Goal: Task Accomplishment & Management: Use online tool/utility

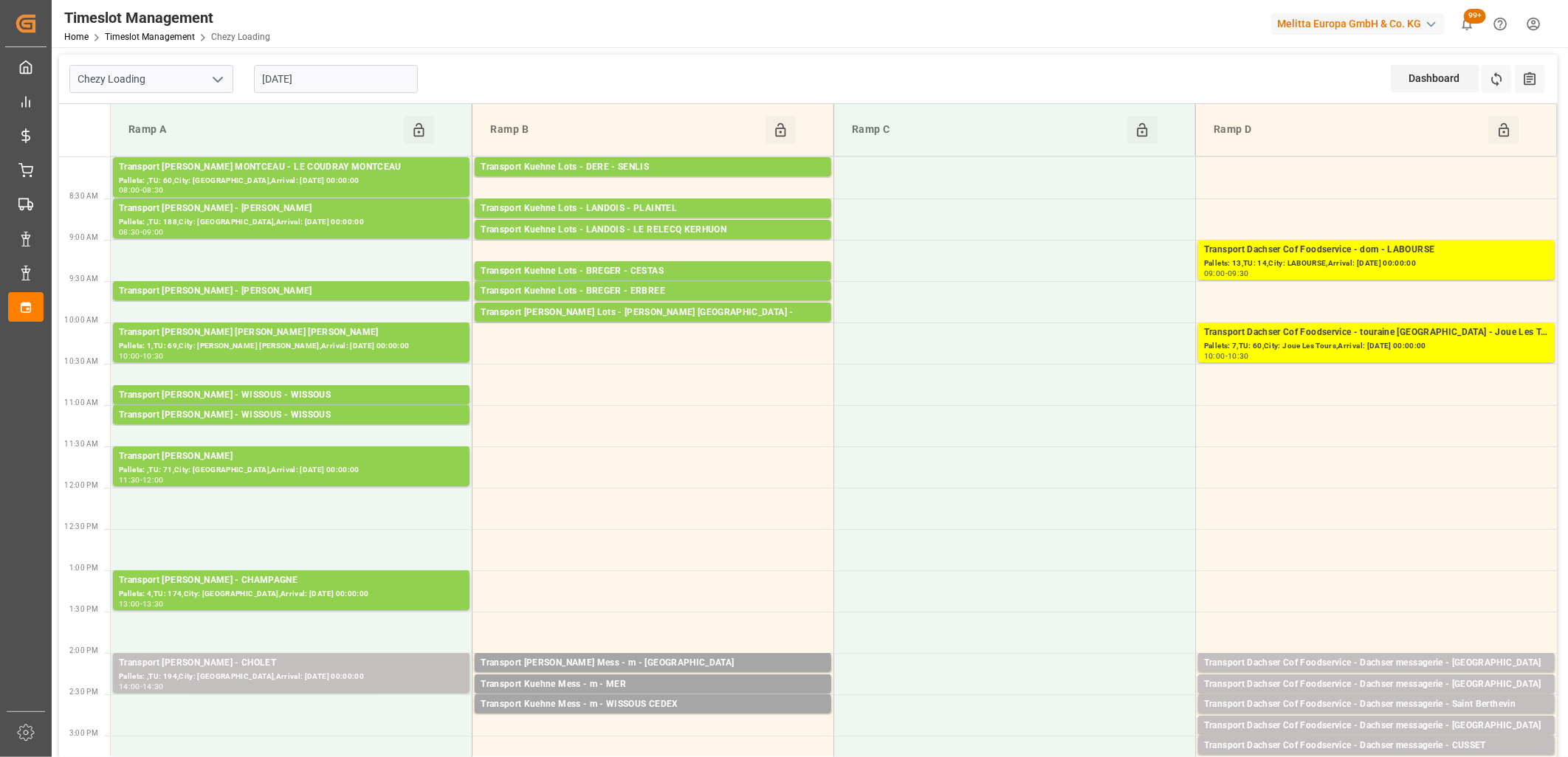
click at [351, 78] on input "14-10-2025" at bounding box center [336, 79] width 164 height 28
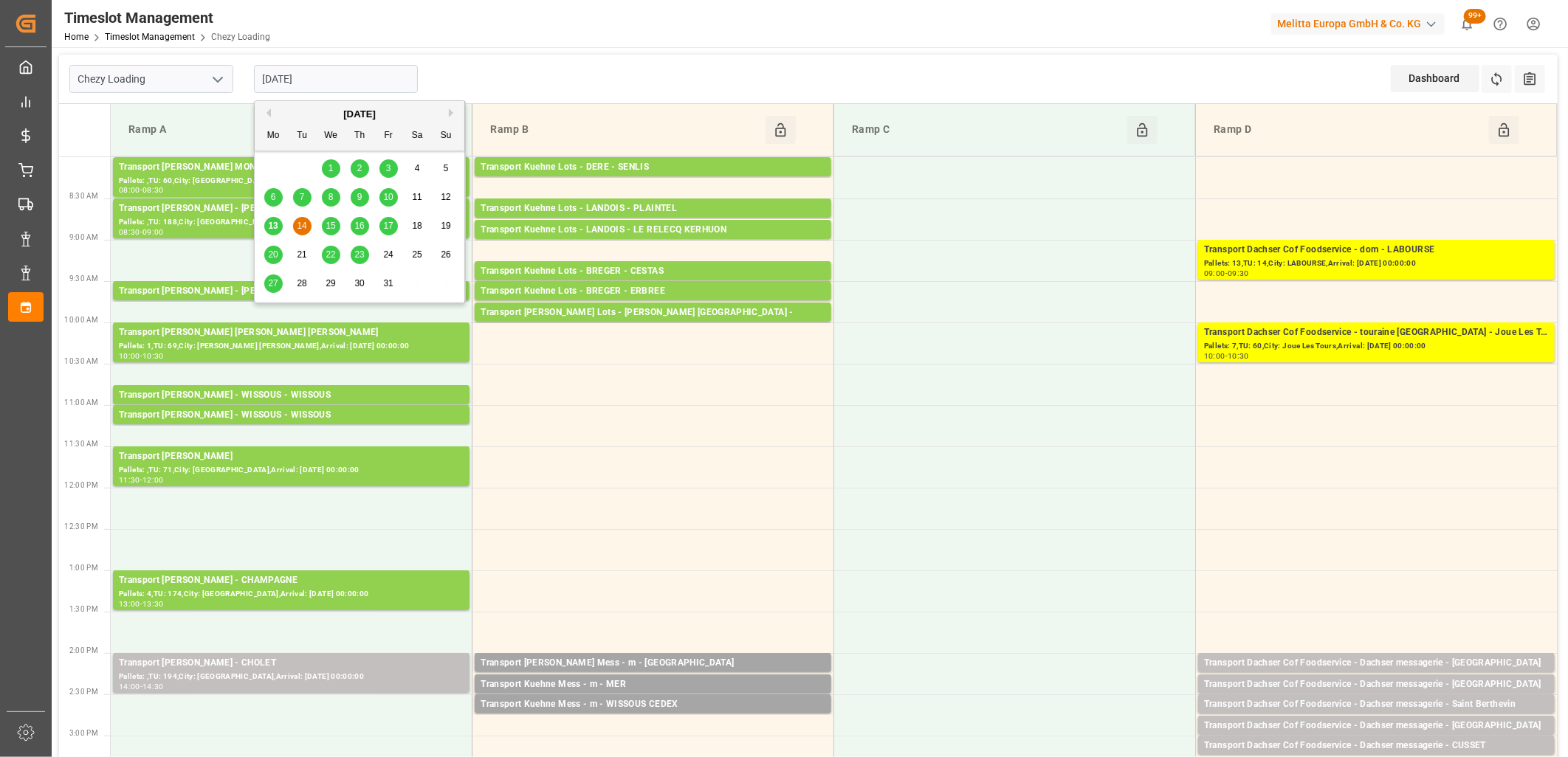
click at [328, 227] on span "15" at bounding box center [330, 225] width 9 height 10
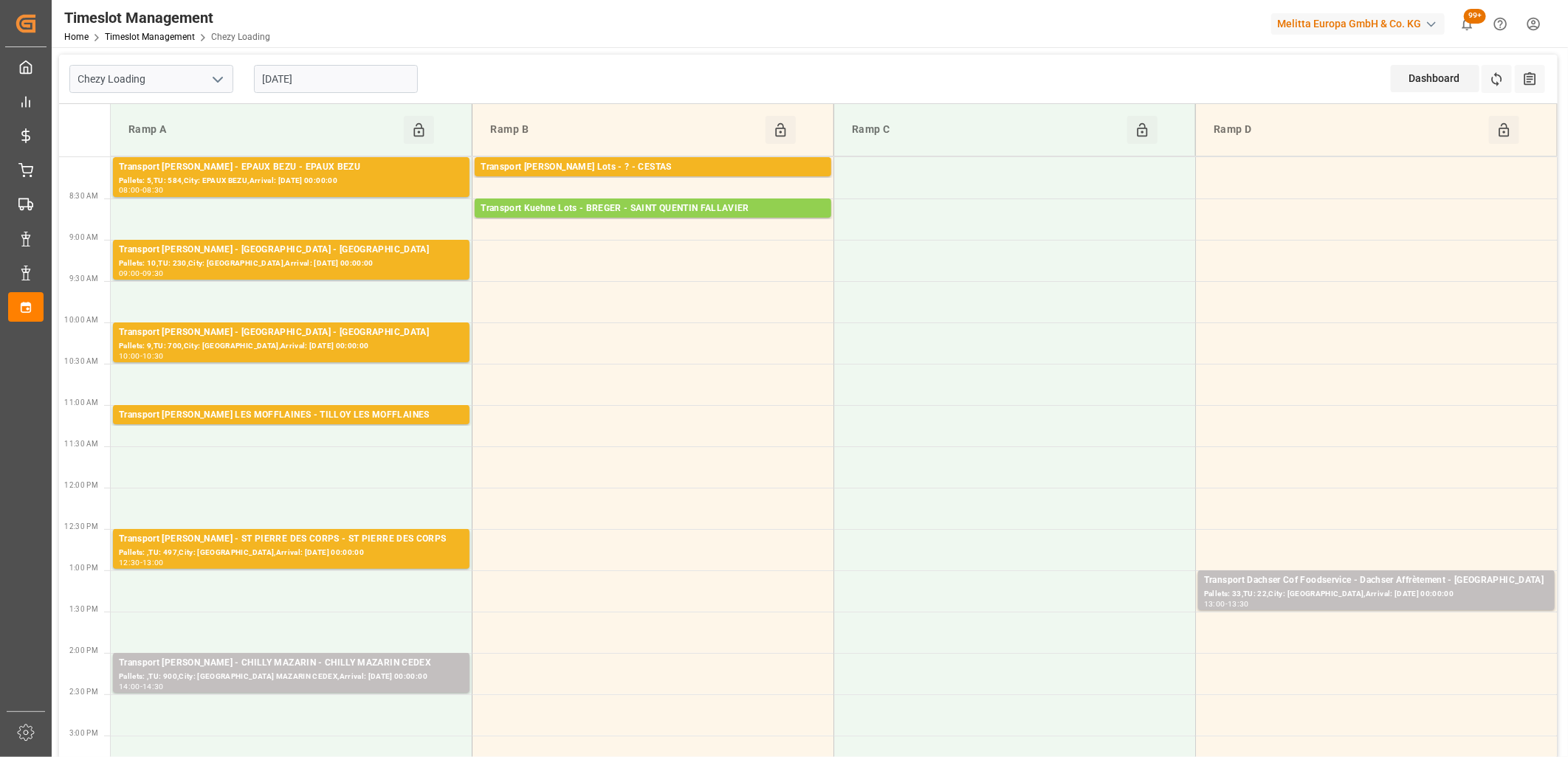
click at [375, 90] on input "[DATE]" at bounding box center [336, 79] width 164 height 28
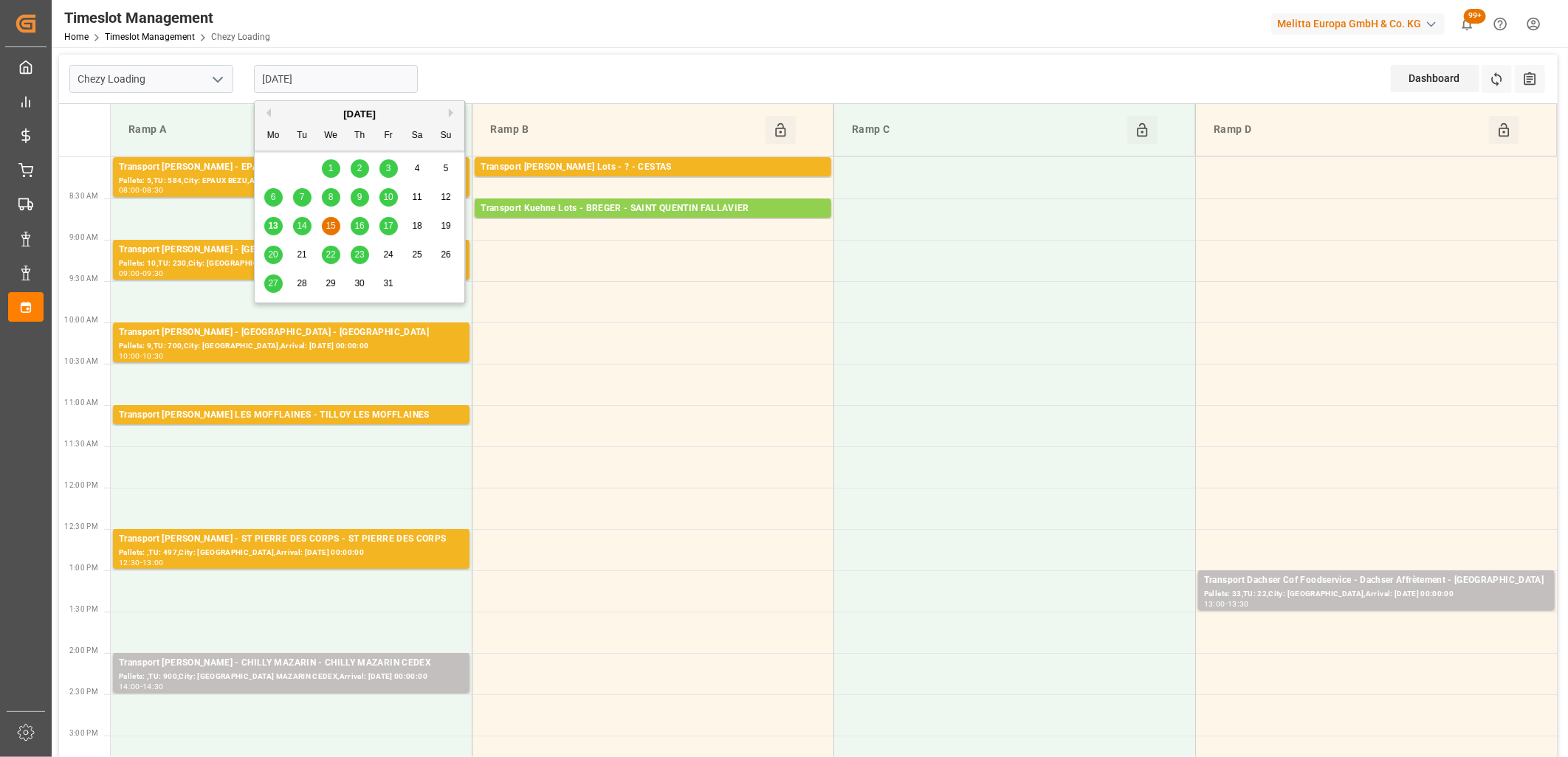
click at [355, 227] on span "16" at bounding box center [359, 225] width 9 height 10
type input "16-10-2025"
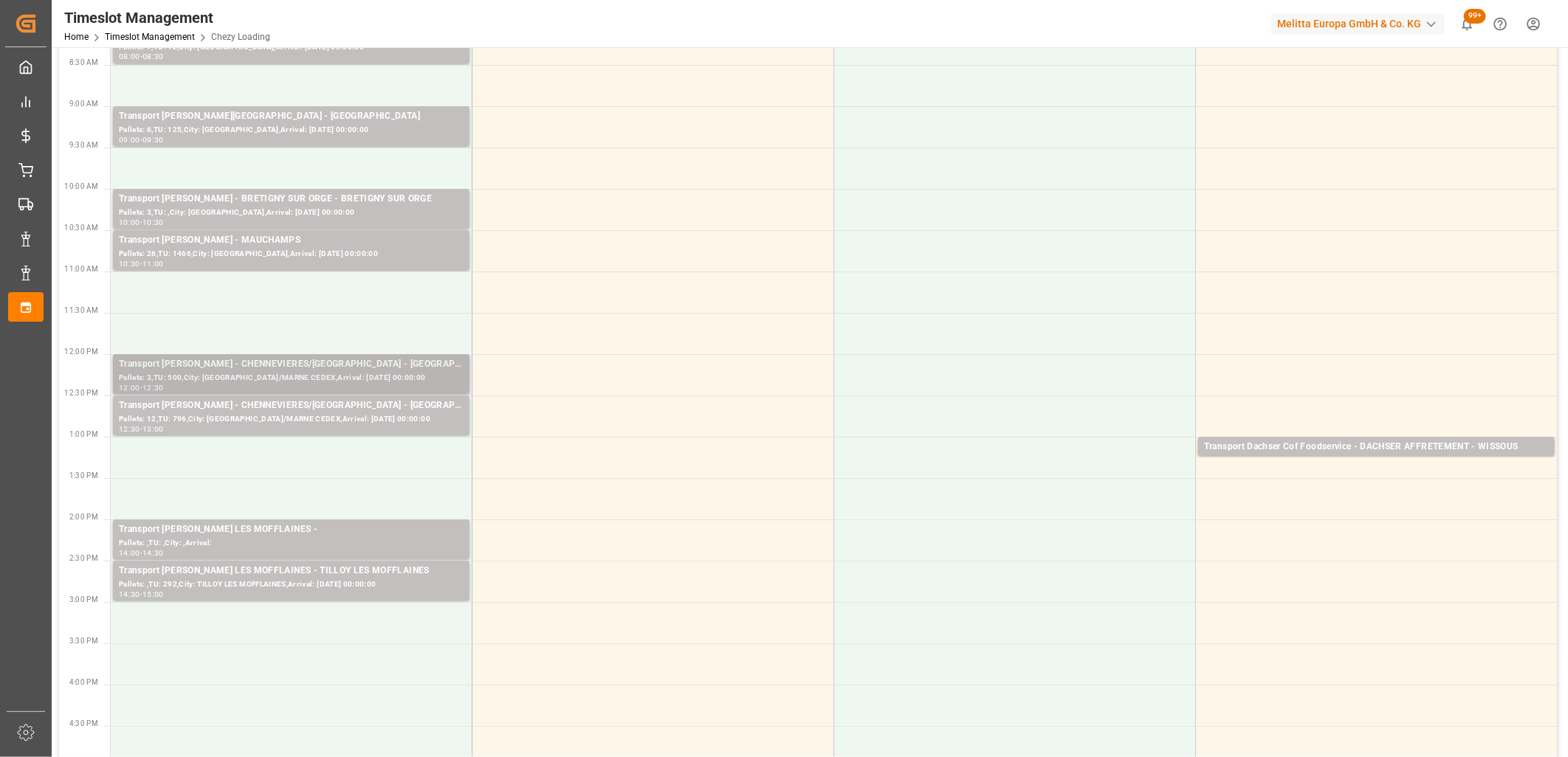
scroll to position [164, 0]
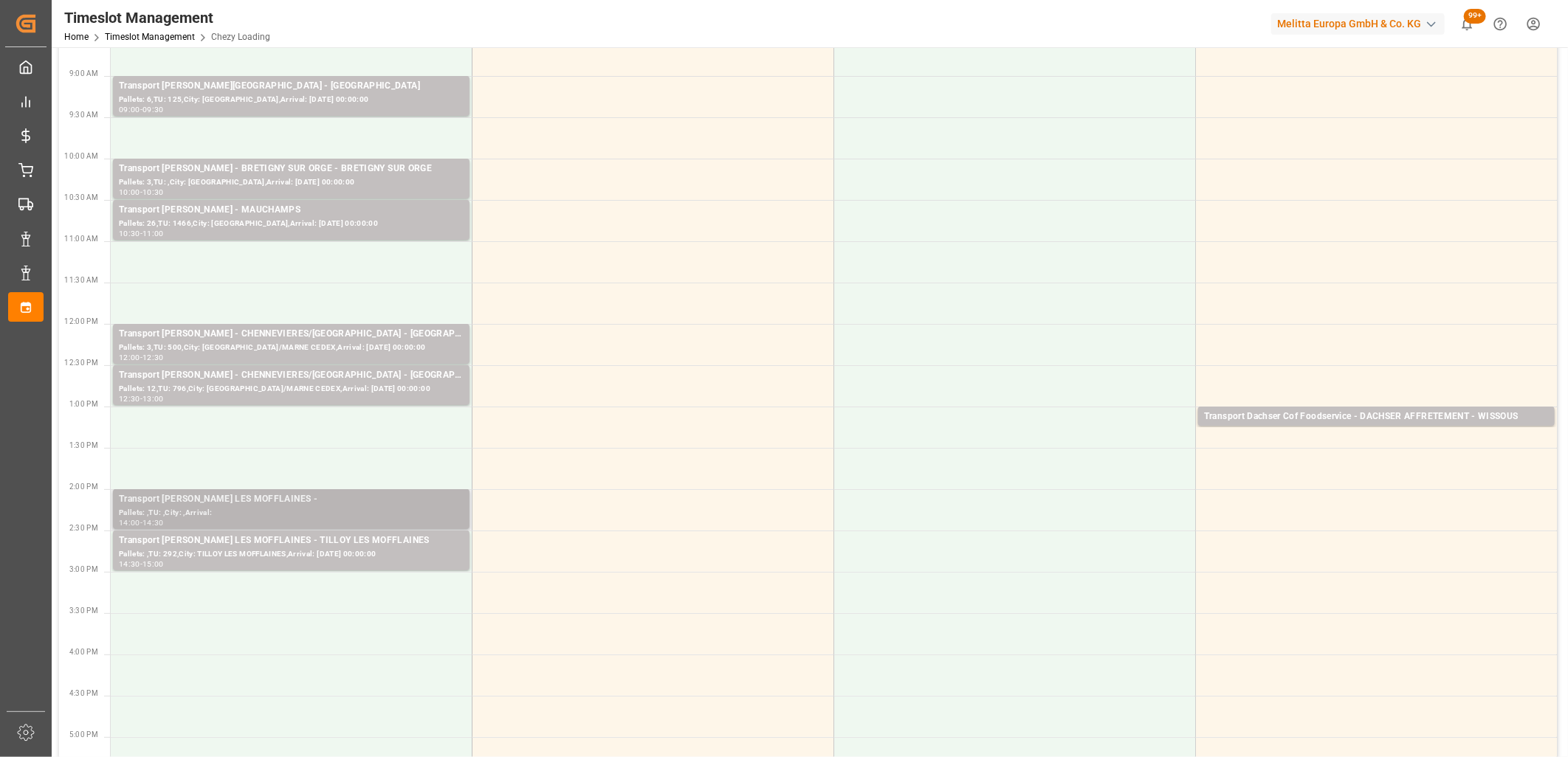
click at [367, 500] on div "Transport Delisle - TILLOY LES MOFFLAINES -" at bounding box center [291, 499] width 345 height 15
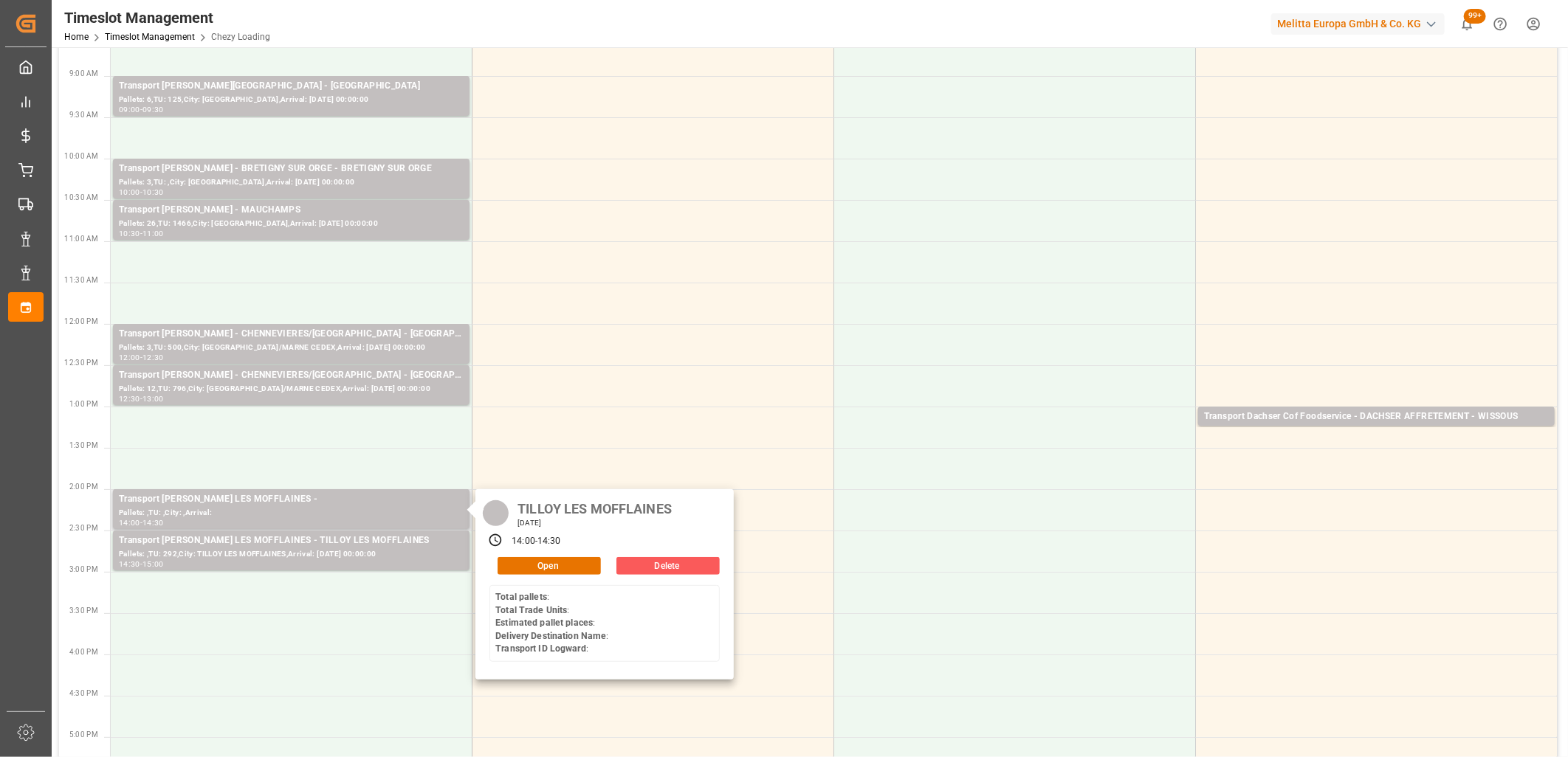
click at [633, 569] on button "Delete" at bounding box center [668, 566] width 103 height 18
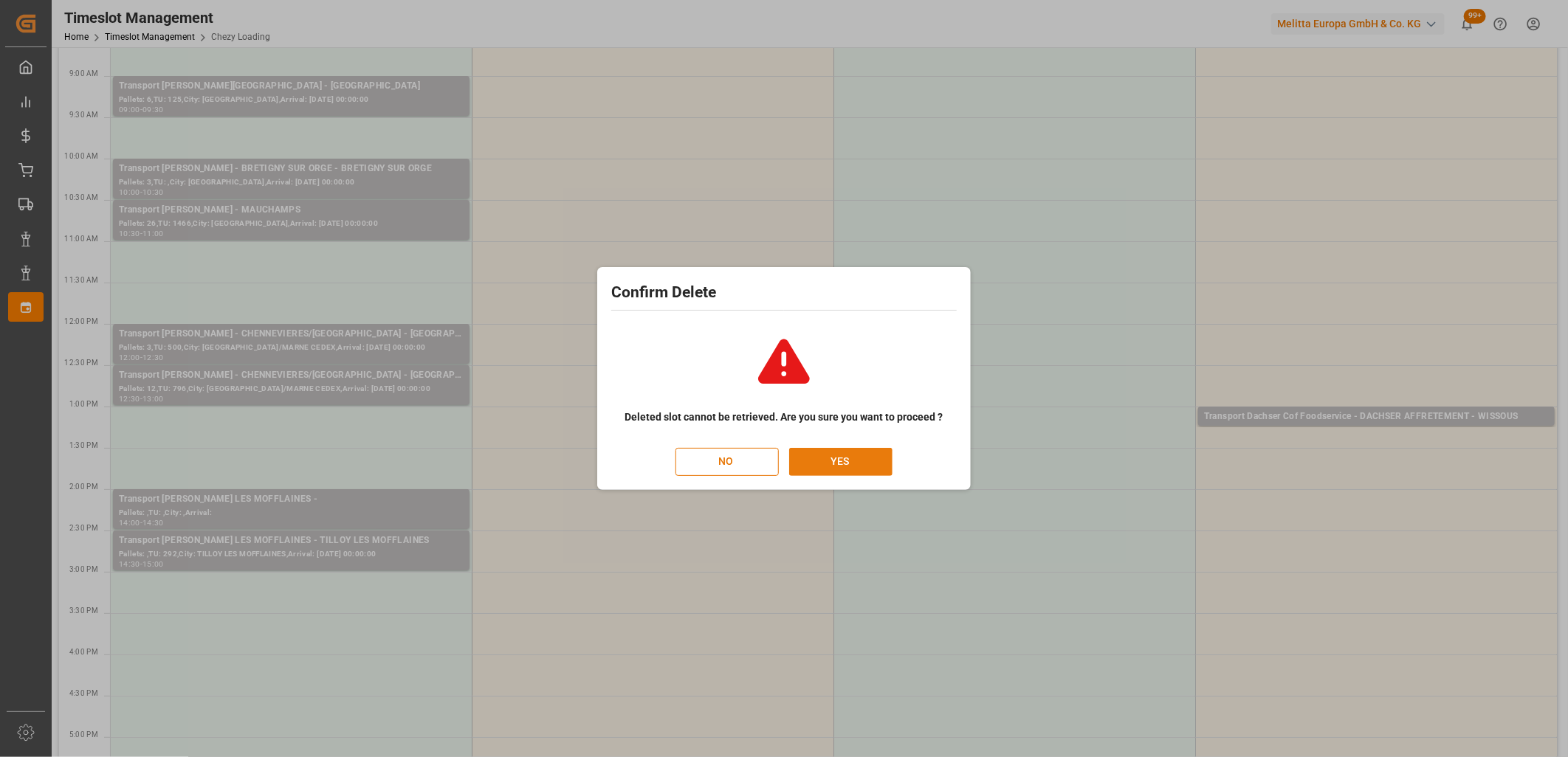
click at [807, 458] on button "YES" at bounding box center [840, 462] width 103 height 28
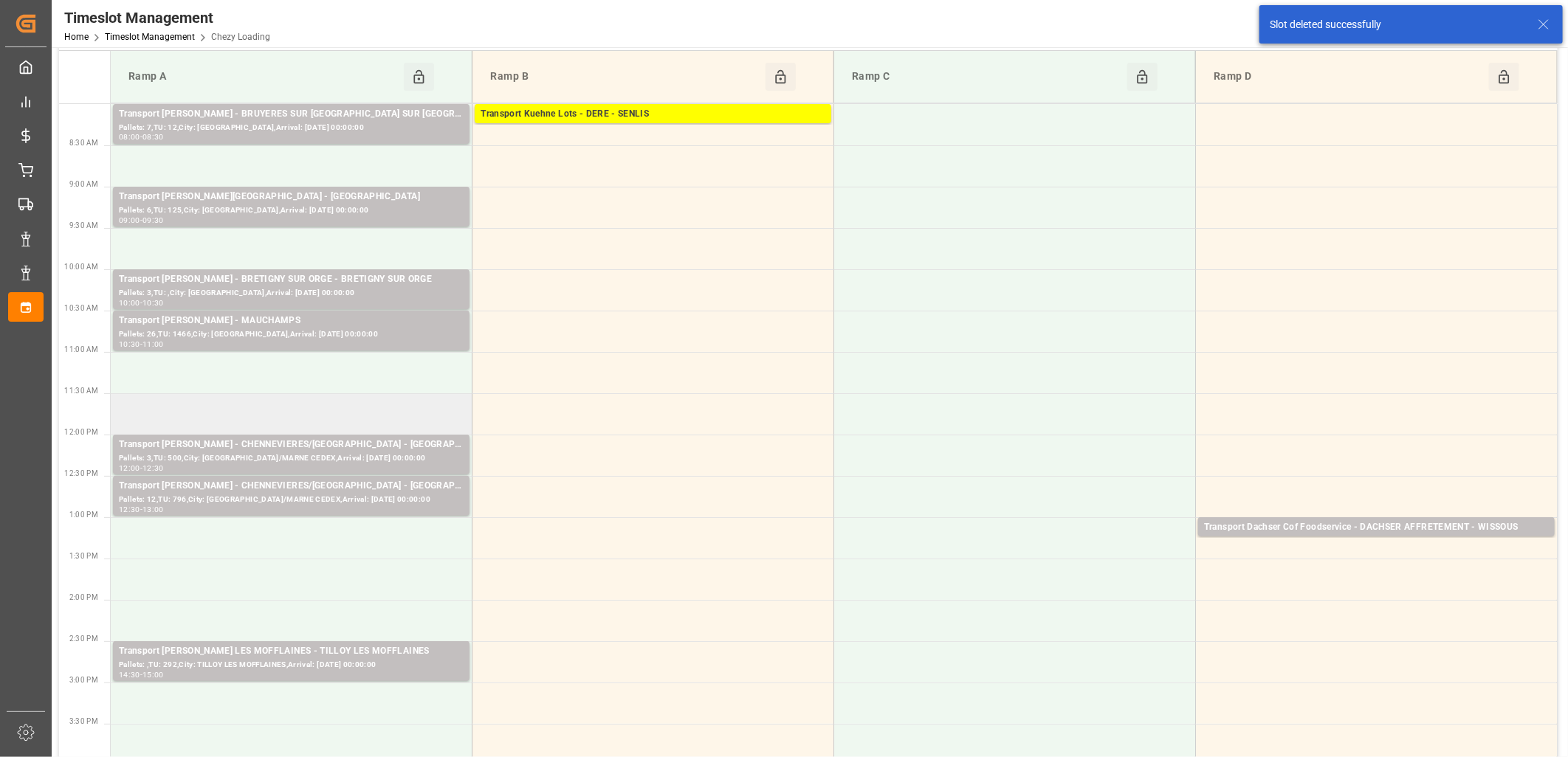
scroll to position [82, 0]
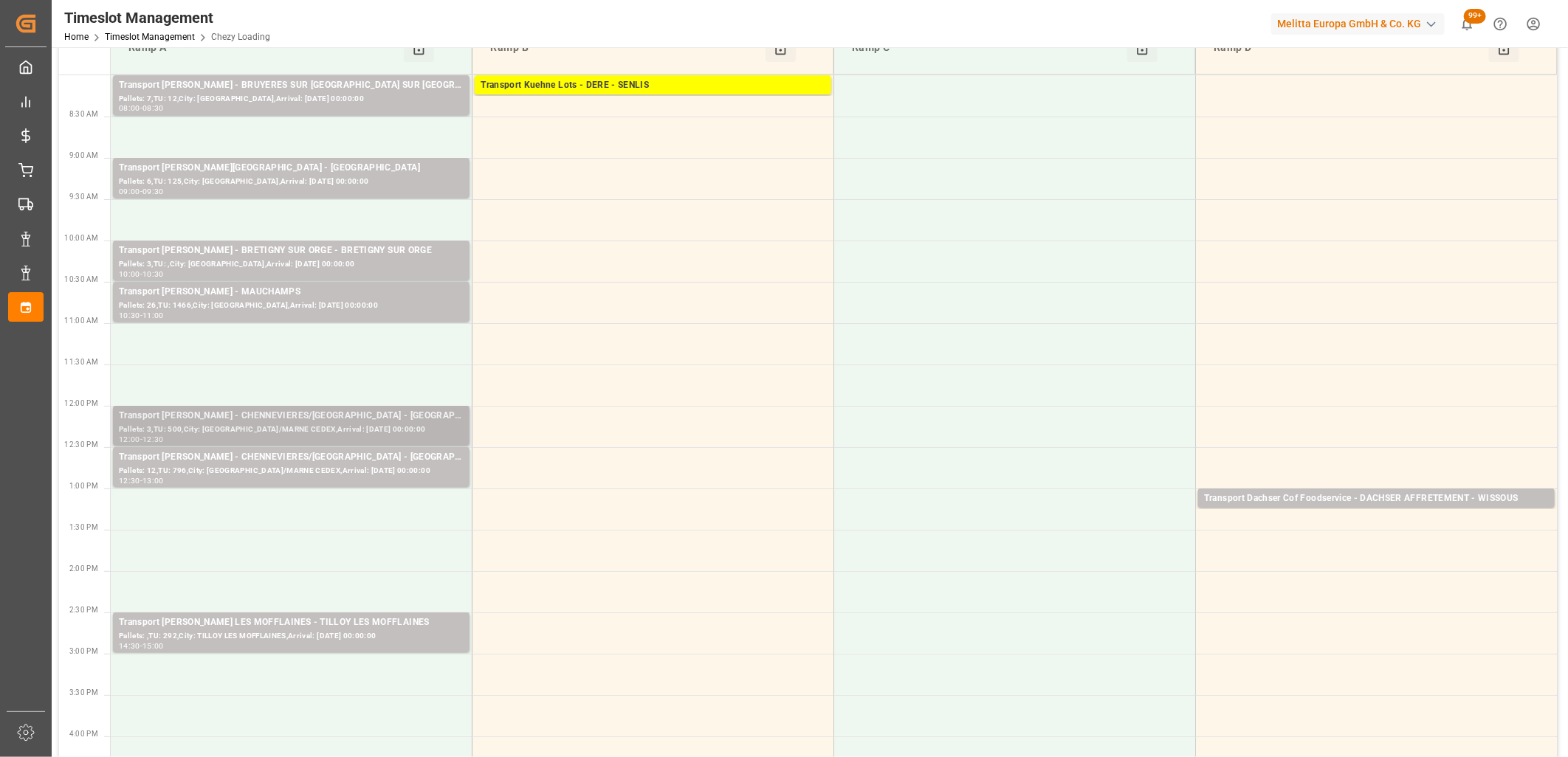
click at [353, 430] on div "Pallets: 3,TU: 500,City: CHENNEVIERES/MARNE CEDEX,Arrival: 2025-10-17 00:00:00" at bounding box center [291, 430] width 345 height 12
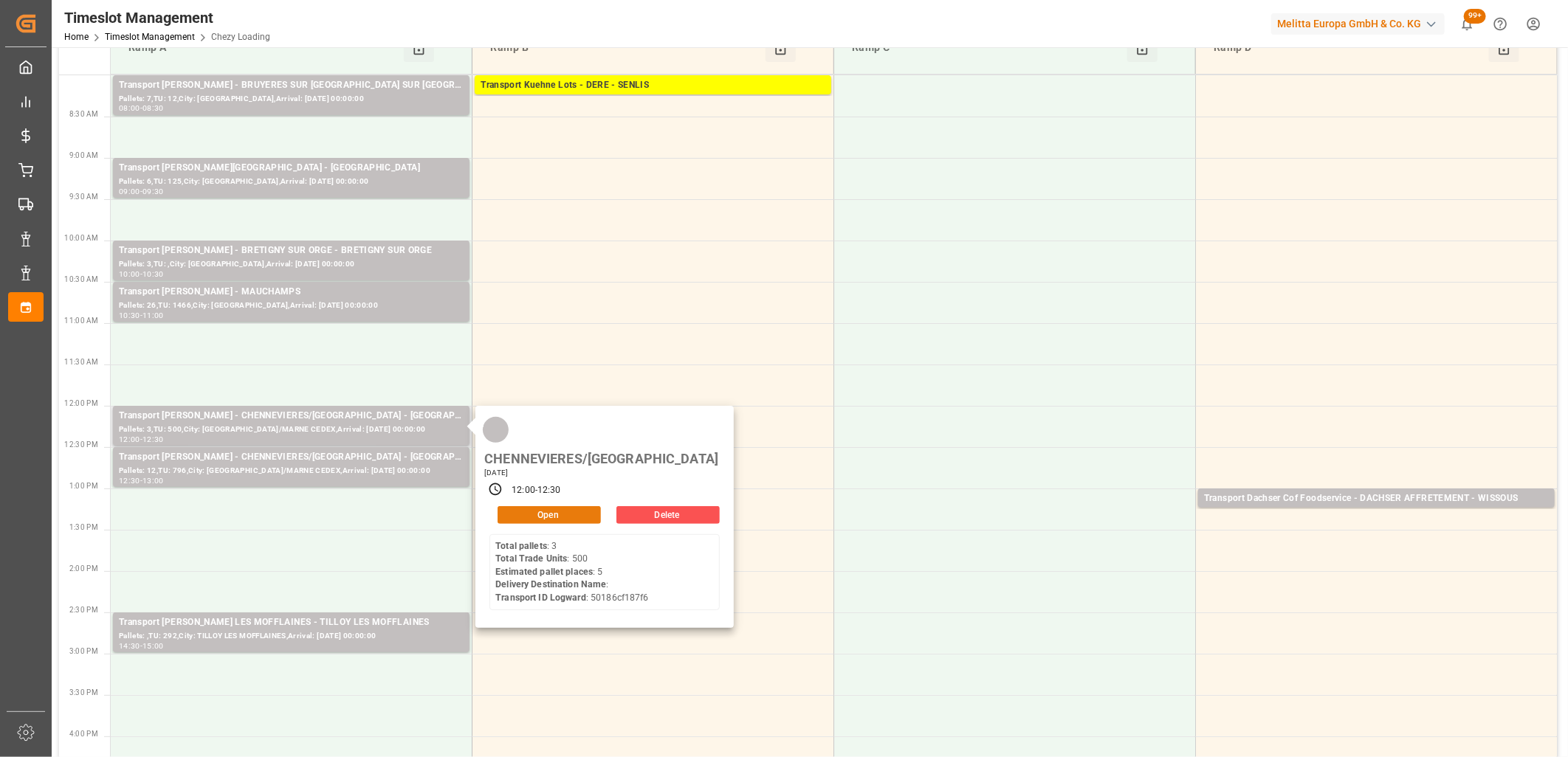
click at [523, 506] on button "Open" at bounding box center [549, 515] width 103 height 18
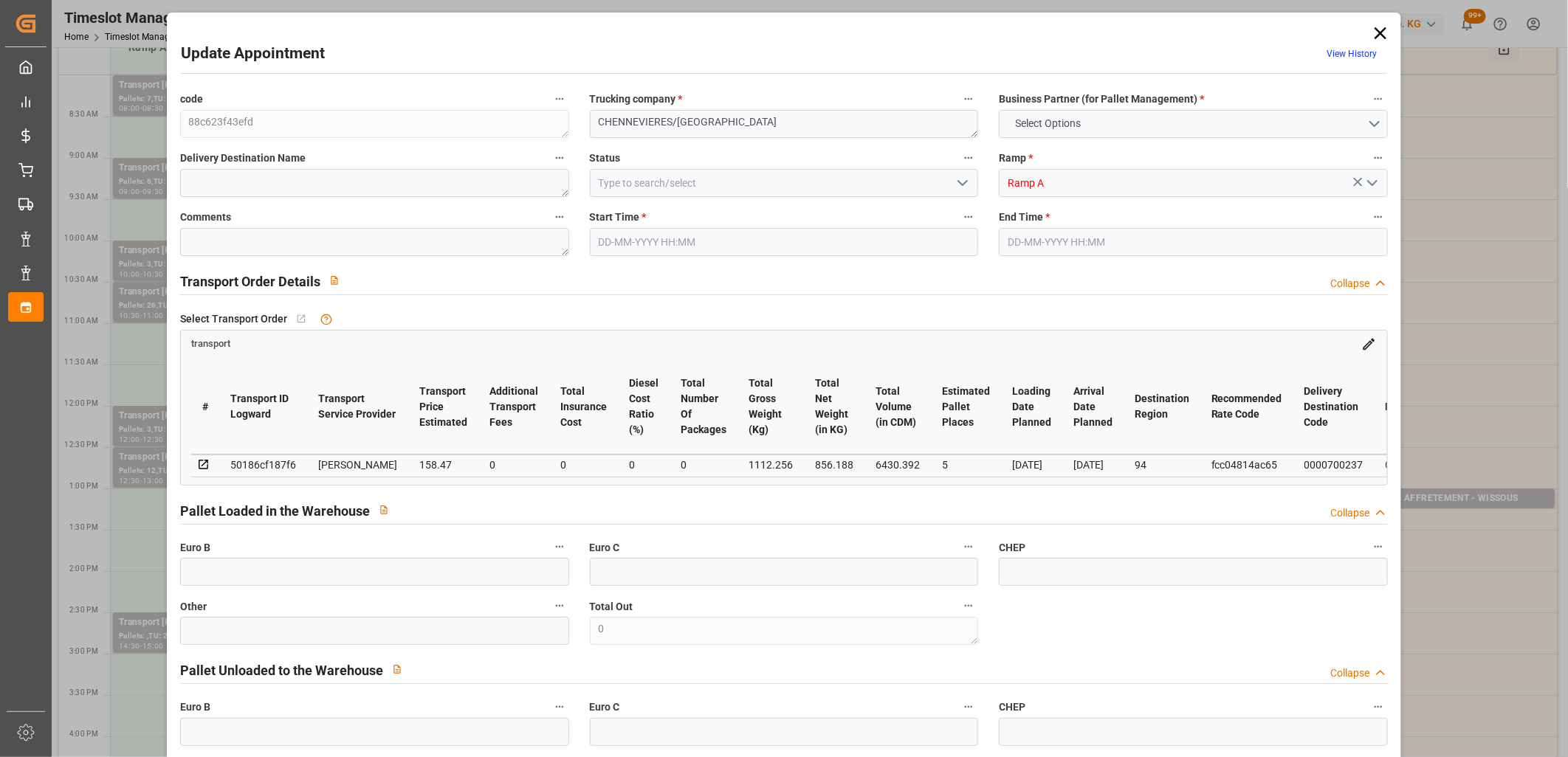
type input "5"
type input "158.47"
type input "0"
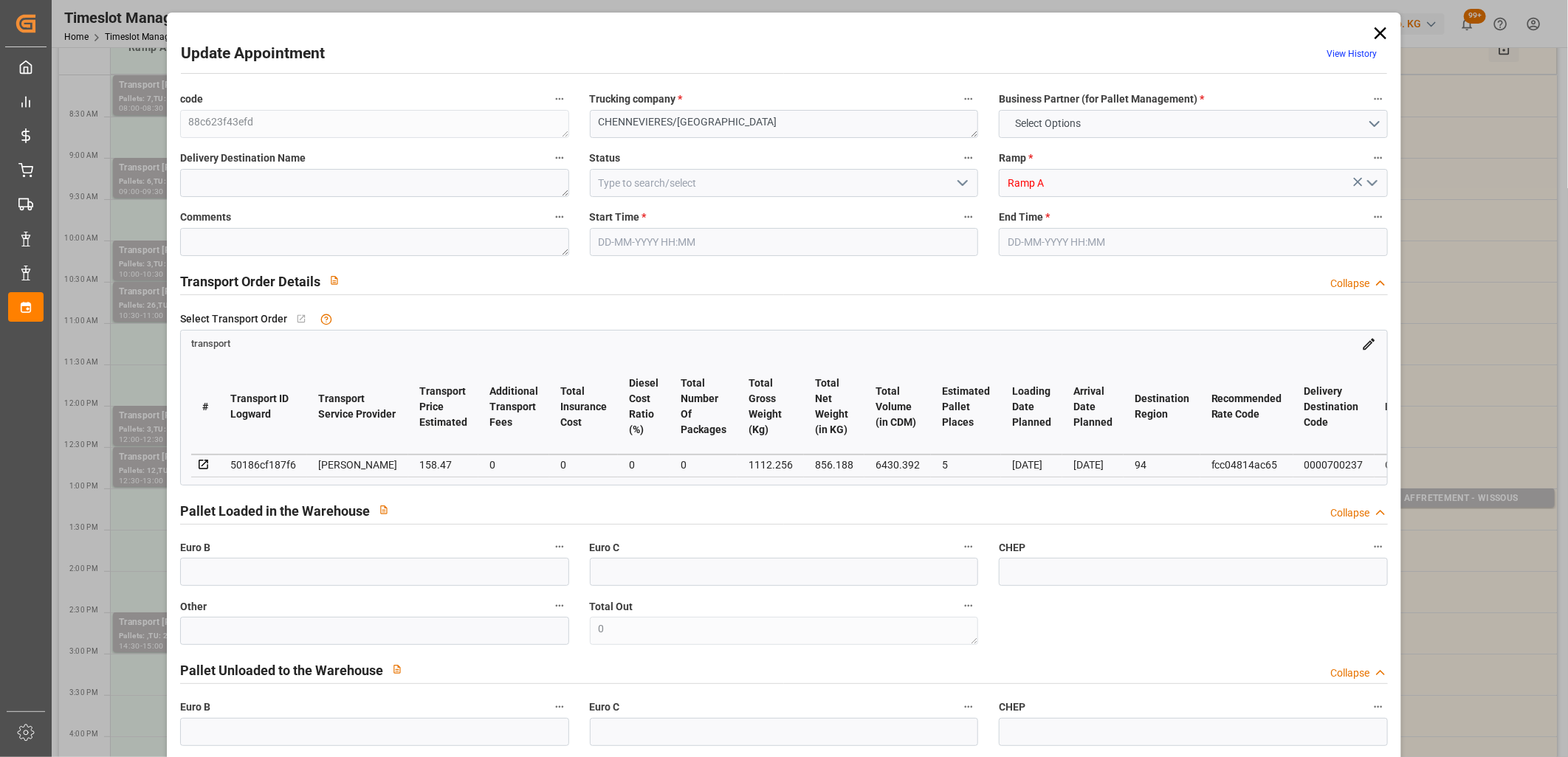
type input "153.1137"
type input "-5.3563"
type input "0"
type input "856.188"
type input "1393"
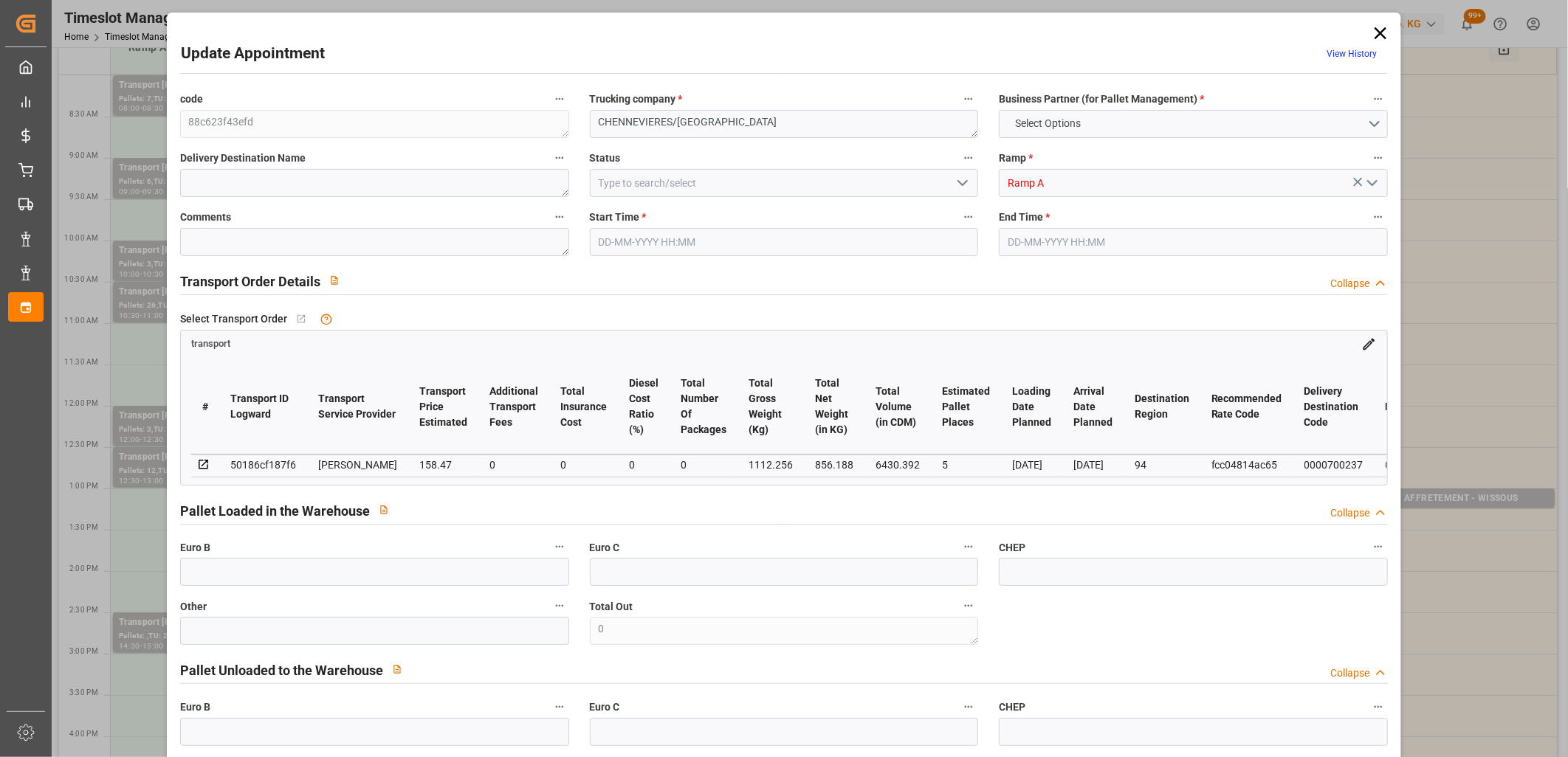
type input "6430.392"
type input "94"
type input "3"
type input "500"
type input "10"
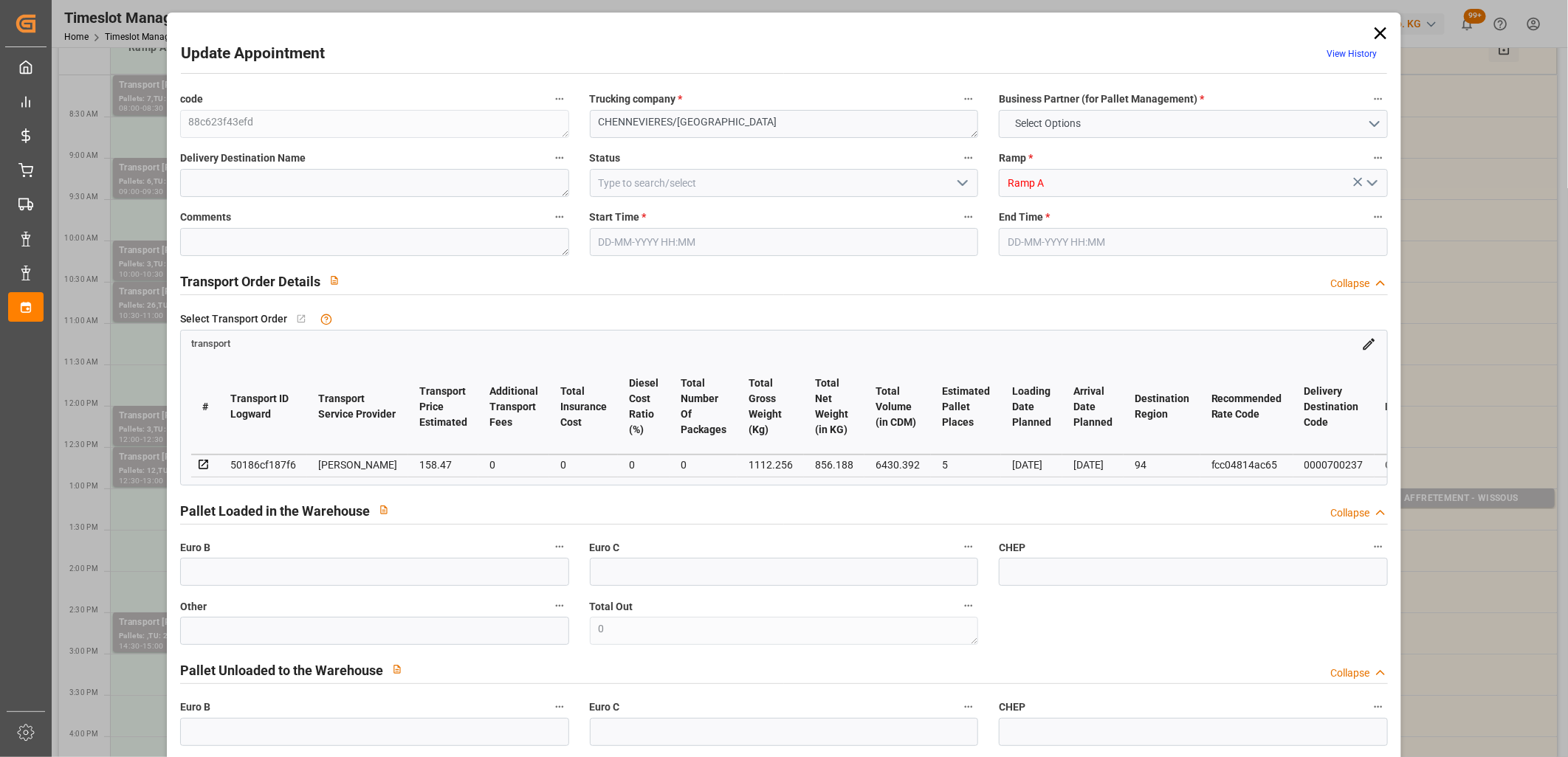
type input "101"
type input "1112.256"
type input "0"
type input "4710.8598"
type input "0"
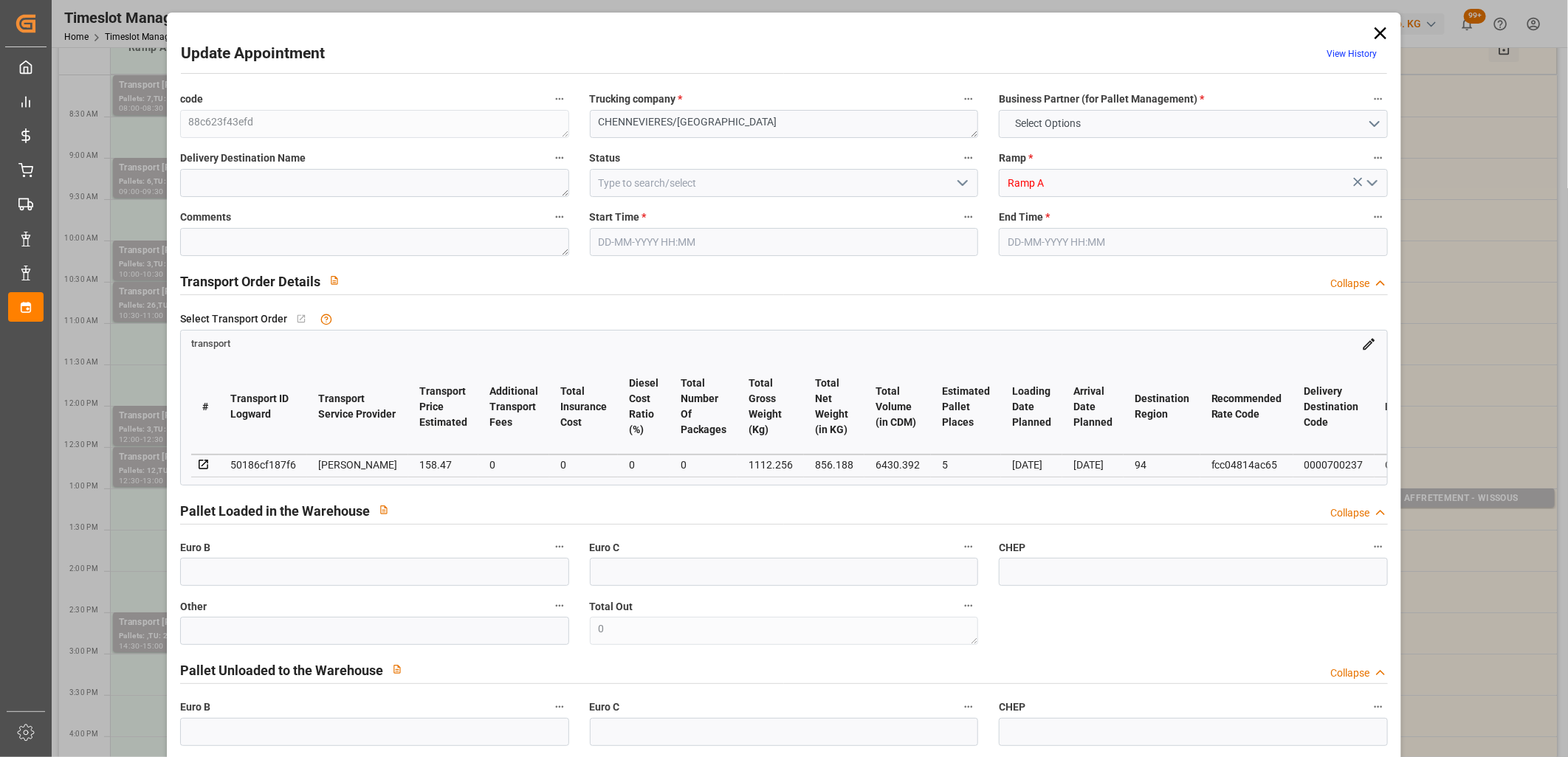
type input "0"
type input "21"
type input "35"
type input "16-10-2025 12:00"
type input "16-10-2025 12:30"
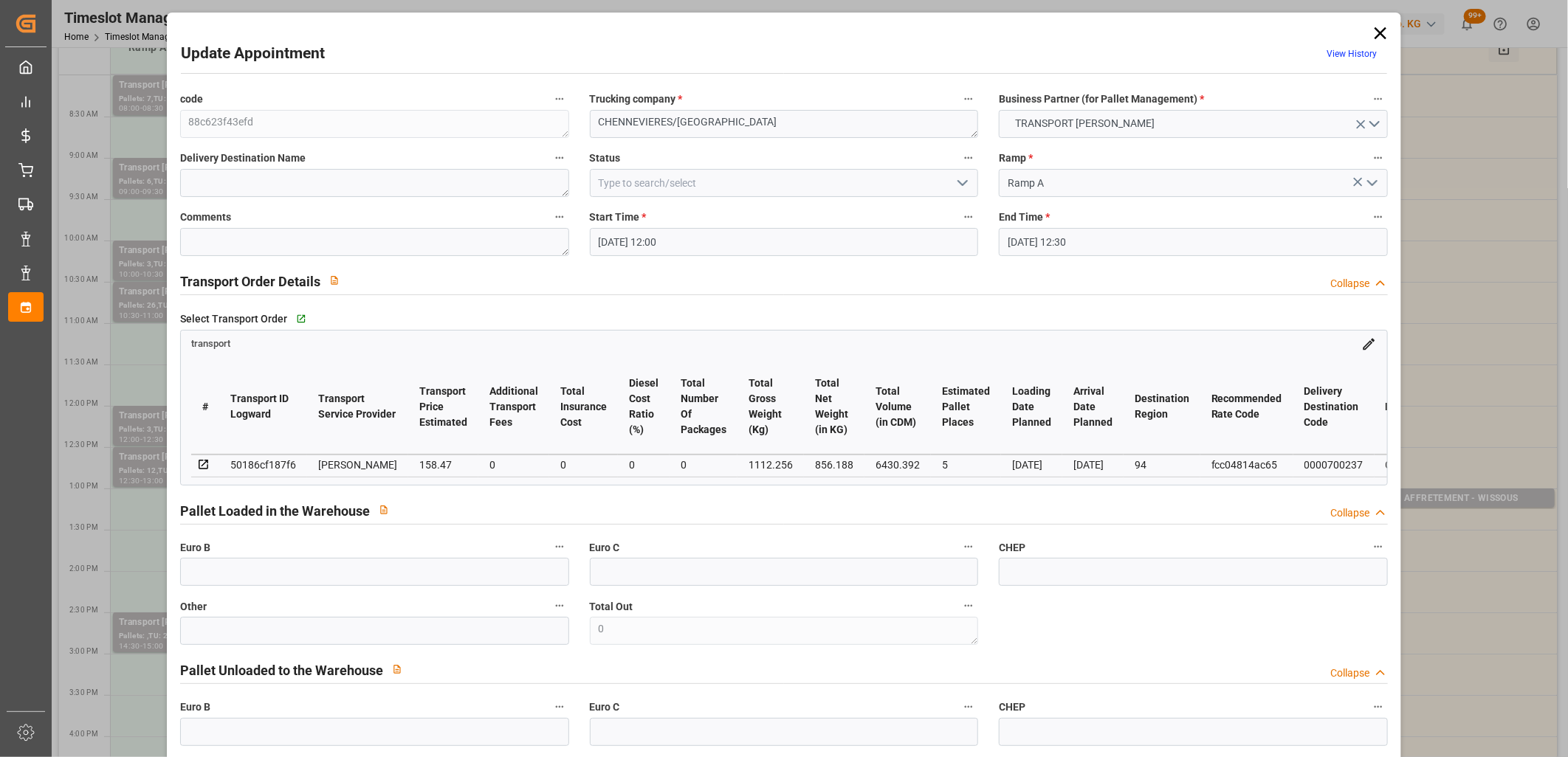
type input "13-10-2025 12:03"
type input "13-10-2025 11:21"
type input "17-10-2025"
type input "16-10-2025"
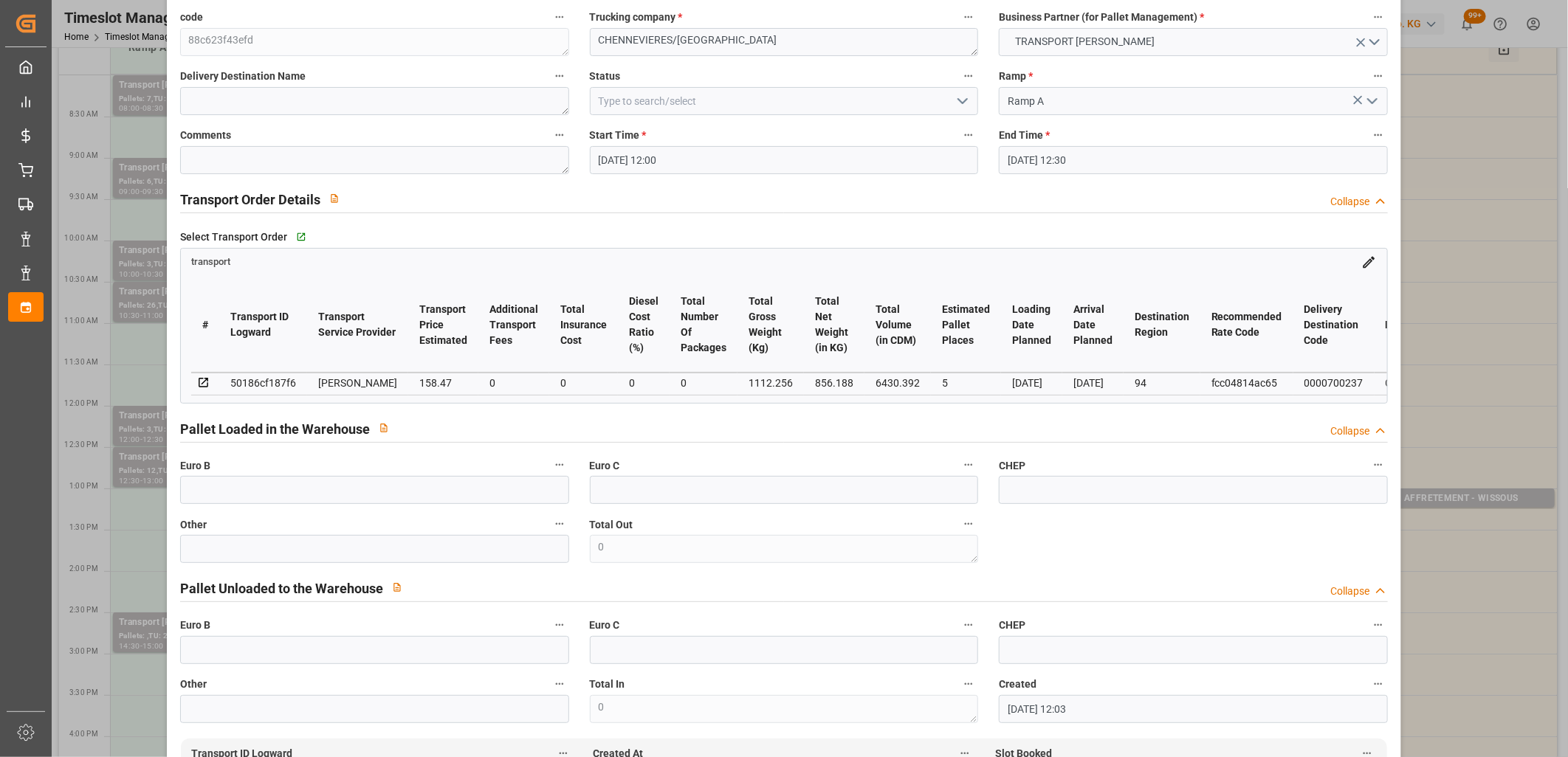
scroll to position [0, 0]
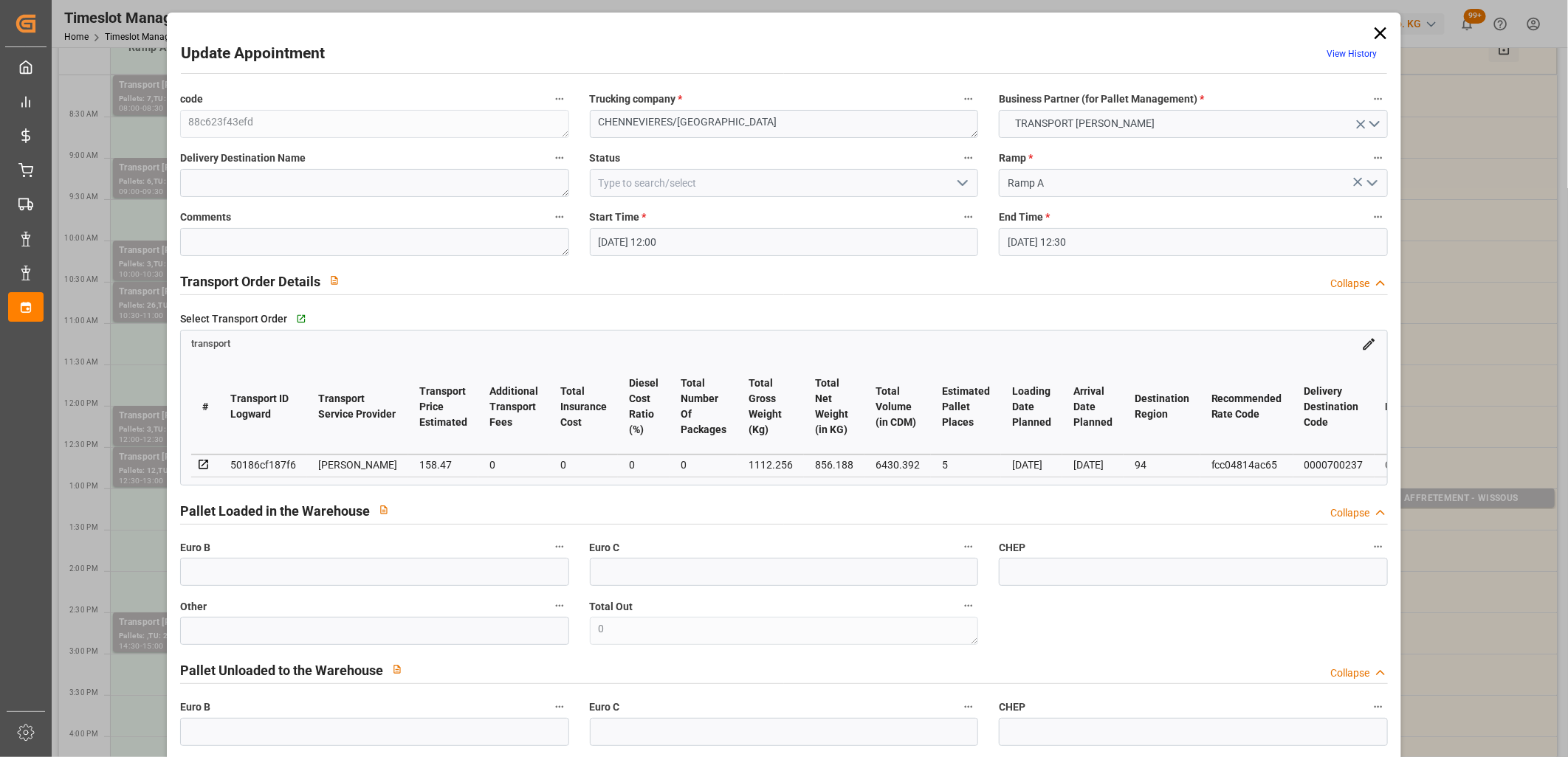
click at [1375, 36] on icon at bounding box center [1380, 33] width 12 height 12
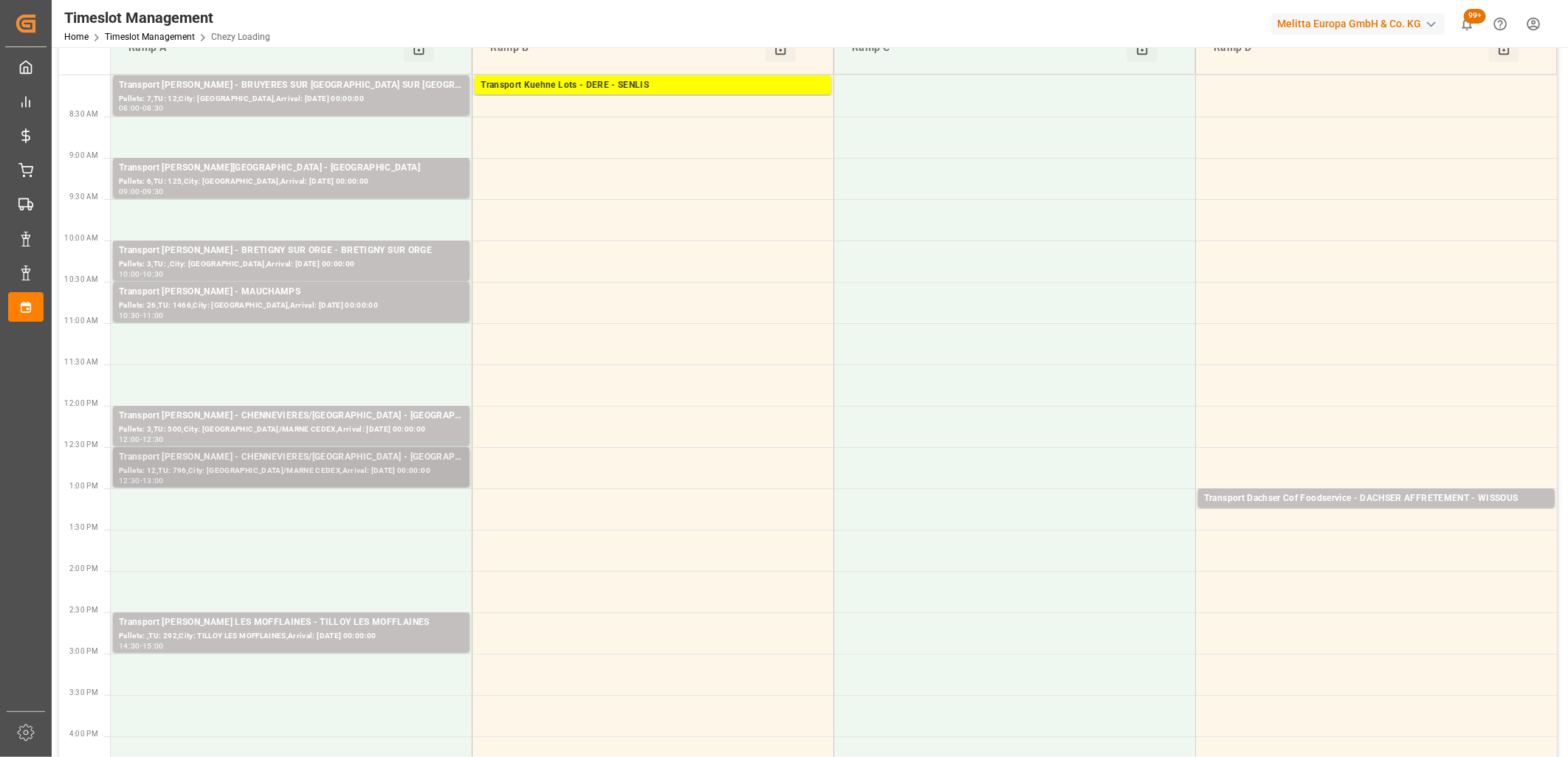
click at [333, 462] on div "Transport Delisle - CHENNEVIERES/MARNE - CHENNEVIERES/MARNE CEDEX" at bounding box center [291, 457] width 345 height 15
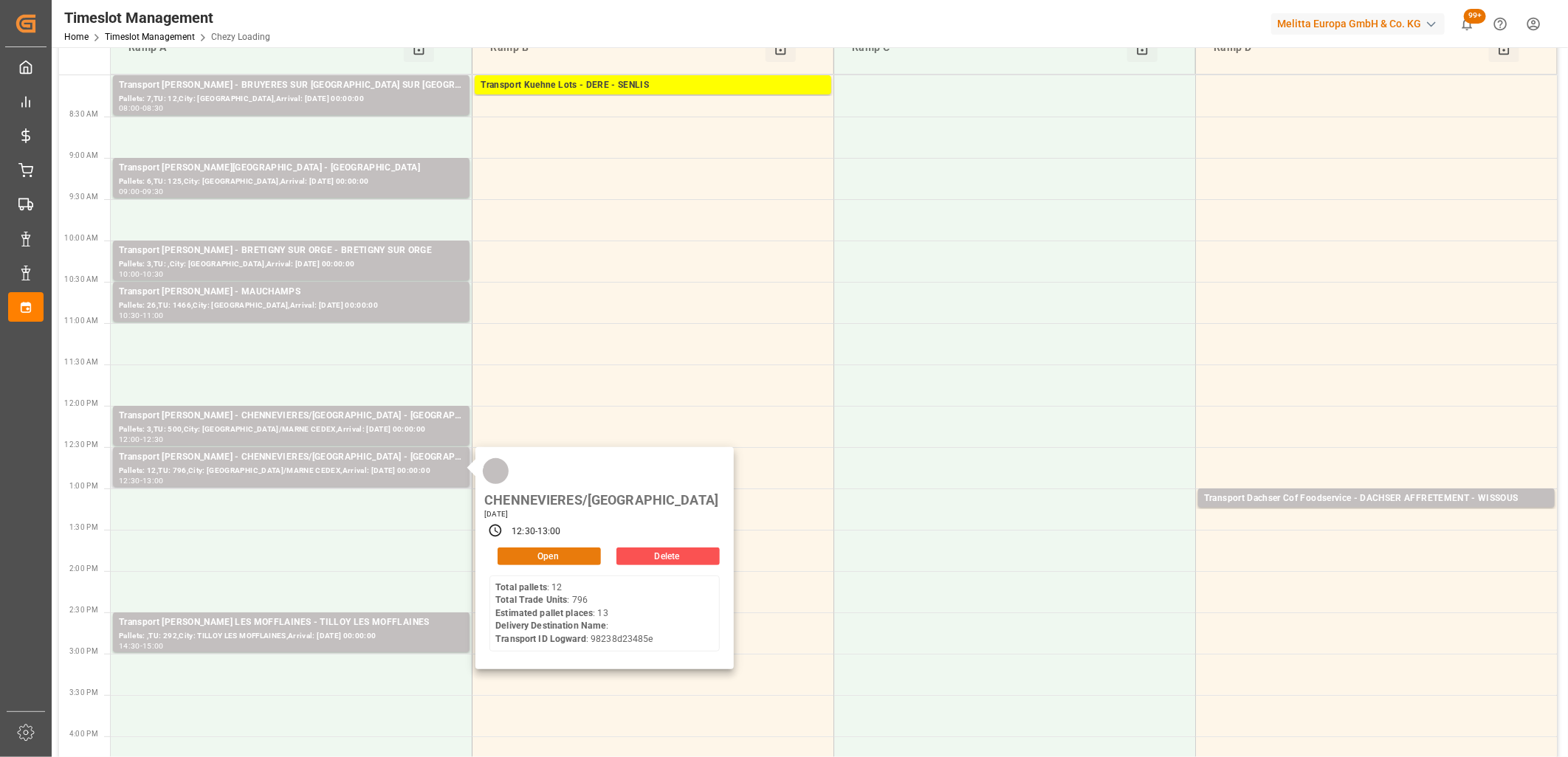
click at [555, 547] on button "Open" at bounding box center [549, 556] width 103 height 18
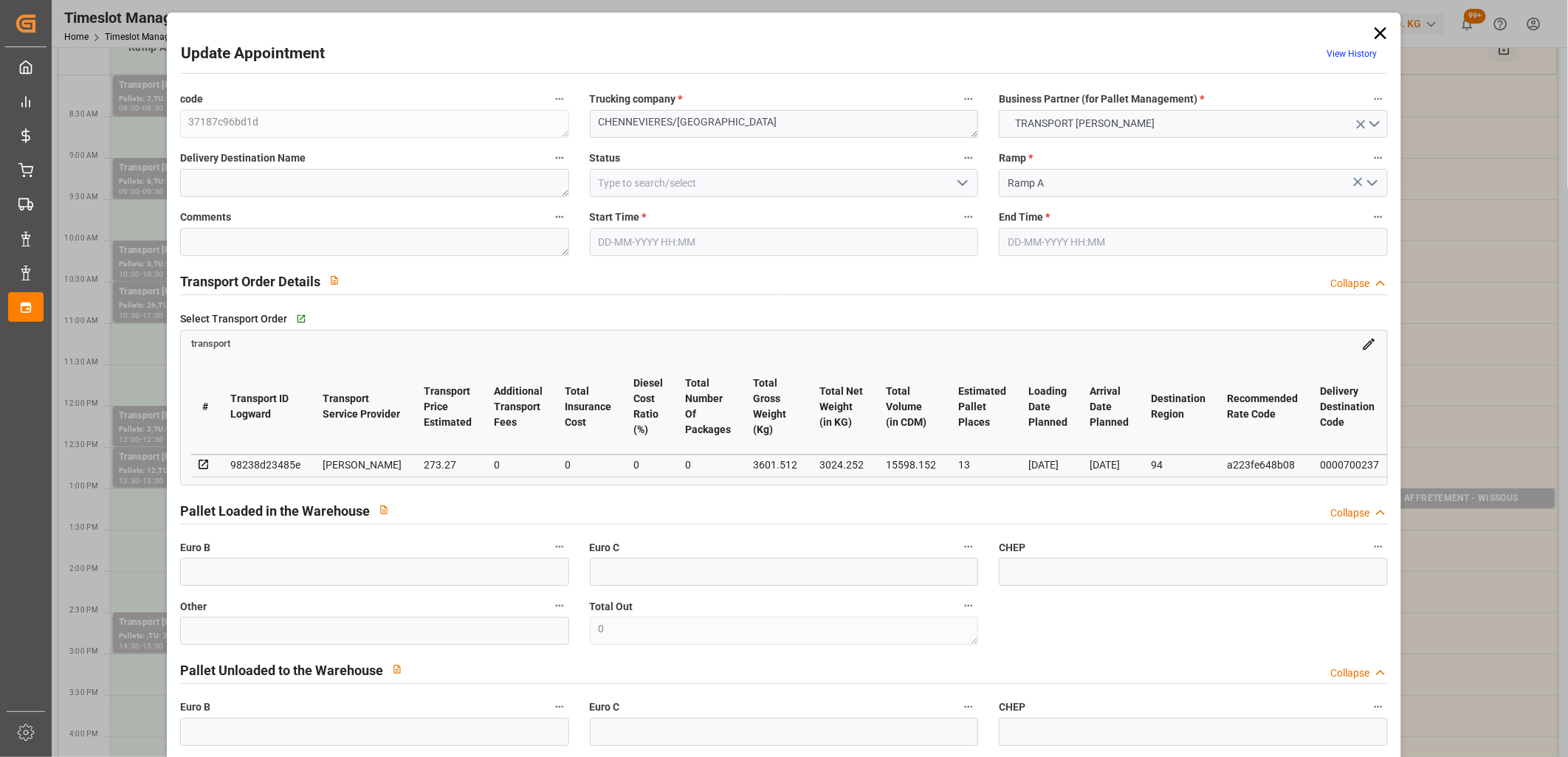
type input "16-10-2025 12:30"
type input "16-10-2025 13:00"
type input "10-10-2025 12:33"
type input "10-10-2025 11:25"
type input "17-10-2025"
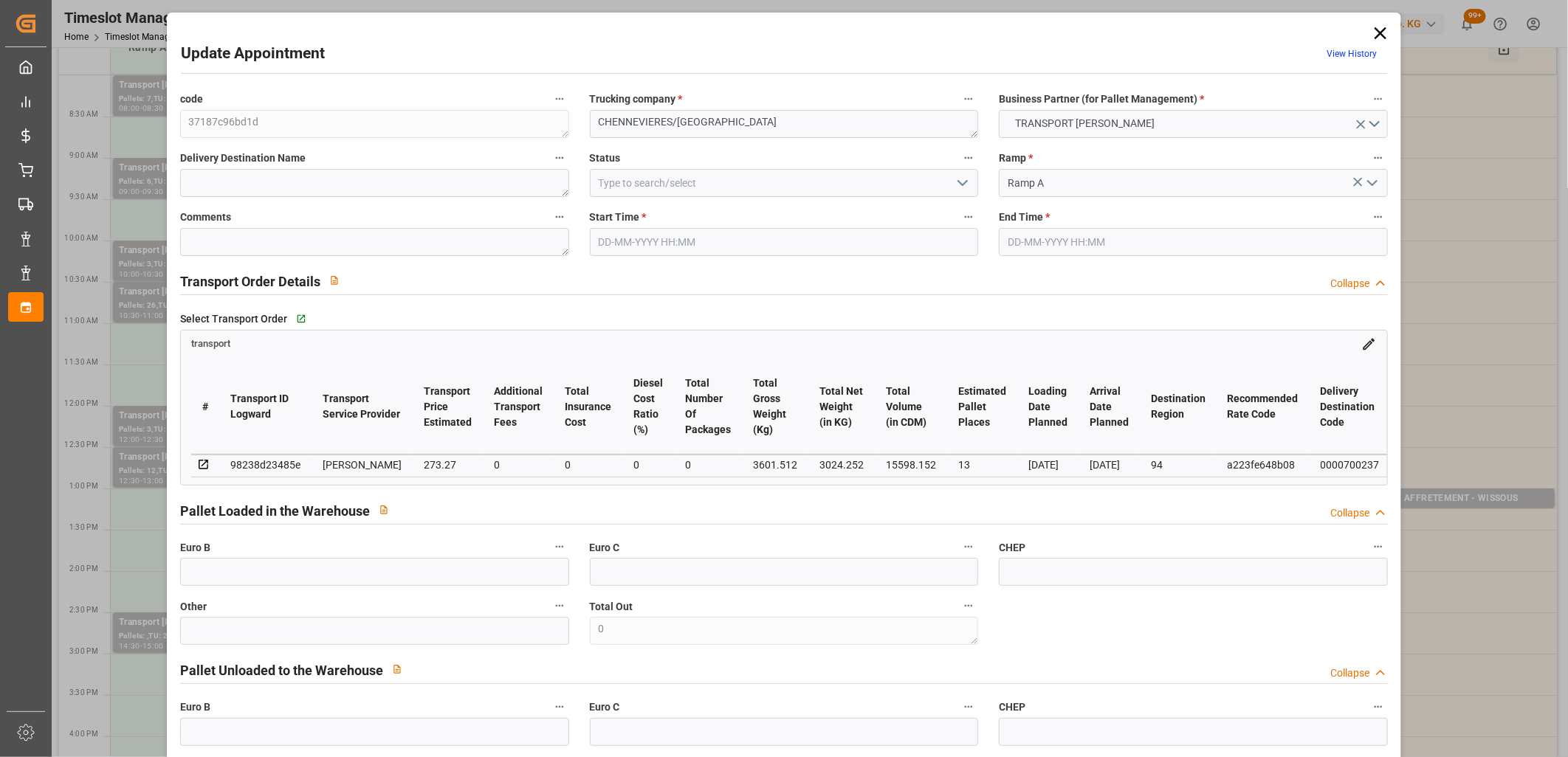
type input "16-10-2025"
click at [276, 464] on div "98238d23485e" at bounding box center [266, 464] width 70 height 18
copy div "98238d23485e"
click at [1379, 33] on icon at bounding box center [1380, 33] width 21 height 21
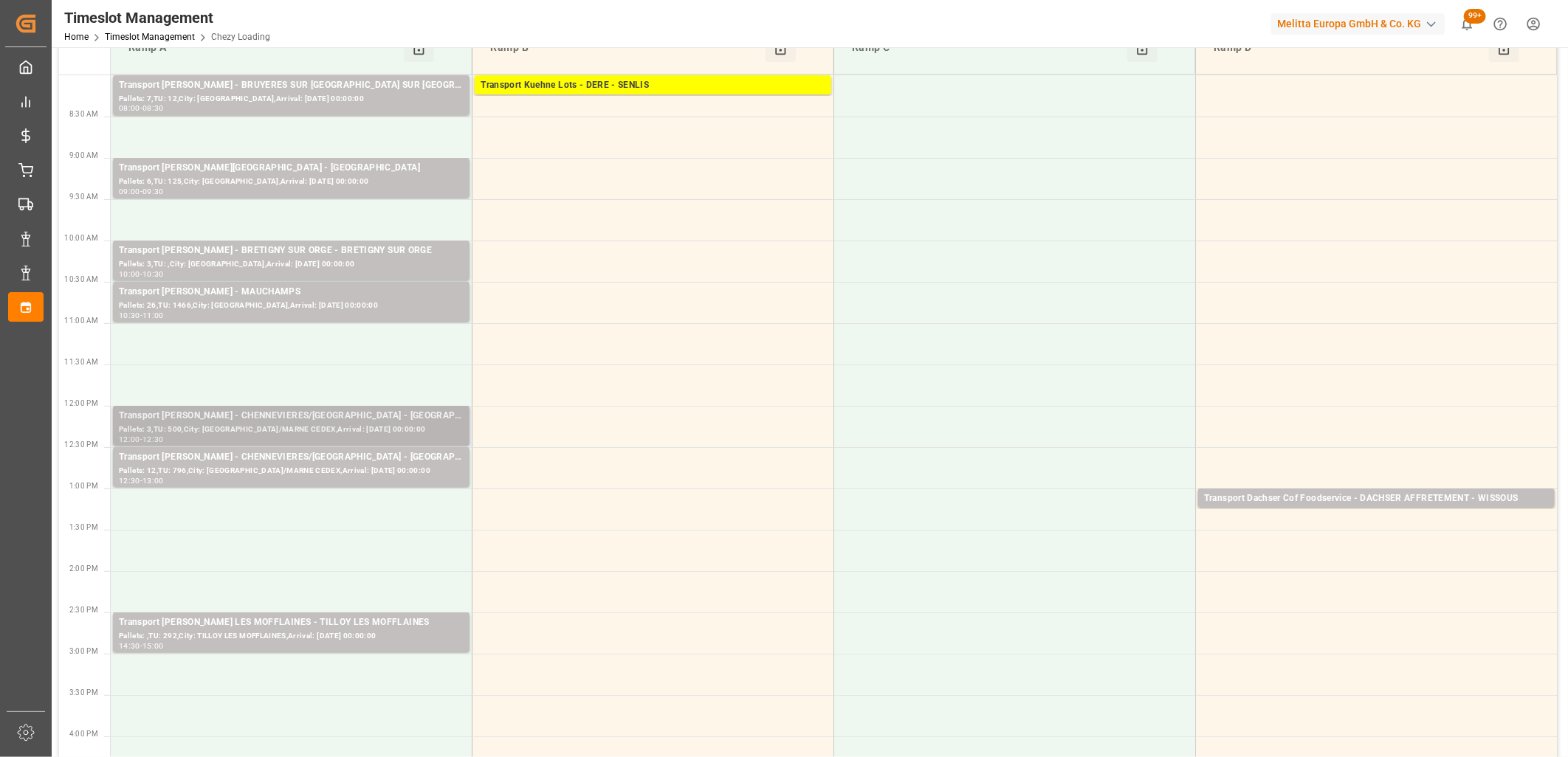
click at [377, 419] on div "Transport Delisle - CHENNEVIERES/MARNE - CHENNEVIERES/MARNE CEDEX" at bounding box center [291, 416] width 345 height 15
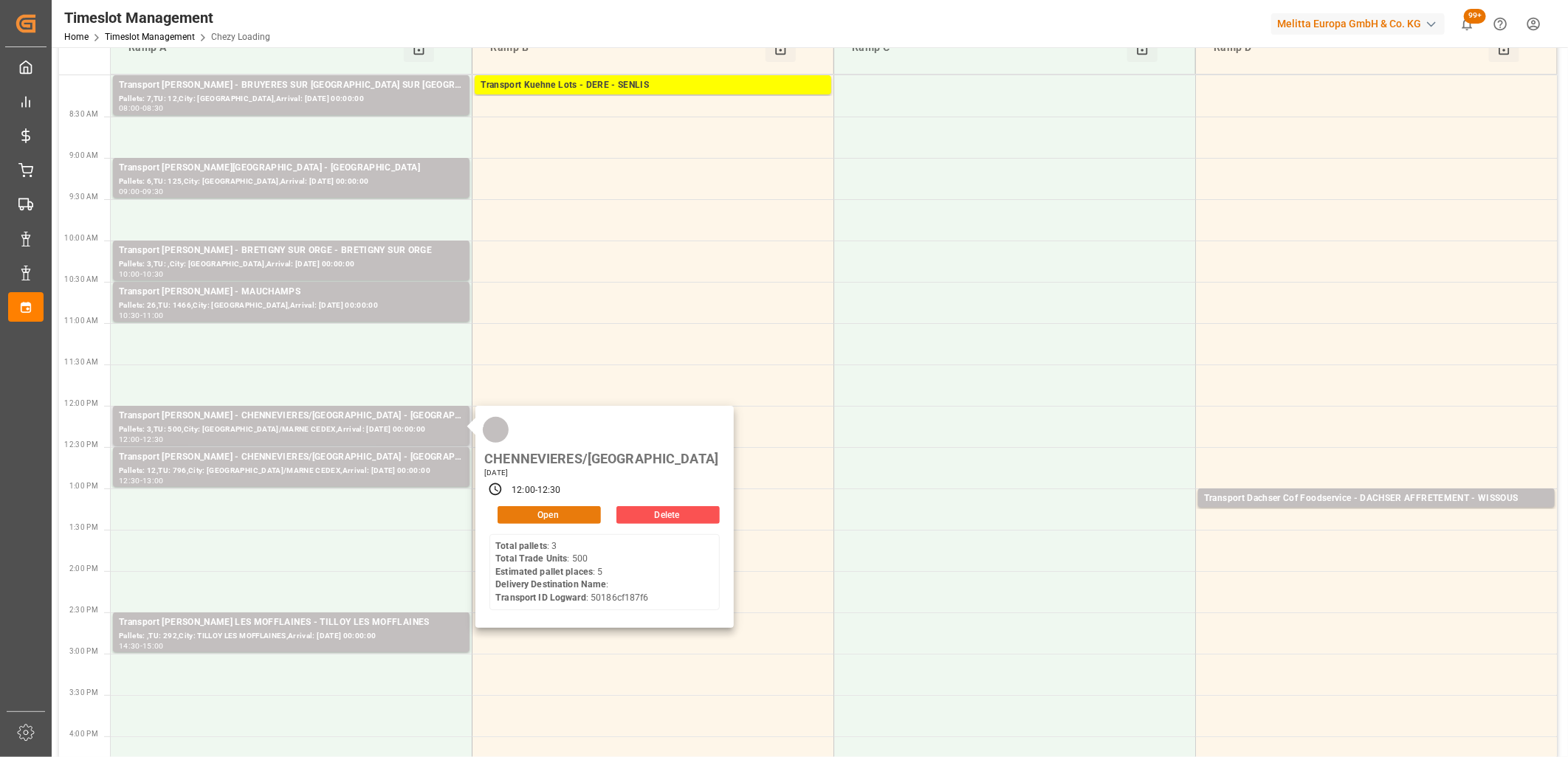
click at [556, 506] on button "Open" at bounding box center [549, 515] width 103 height 18
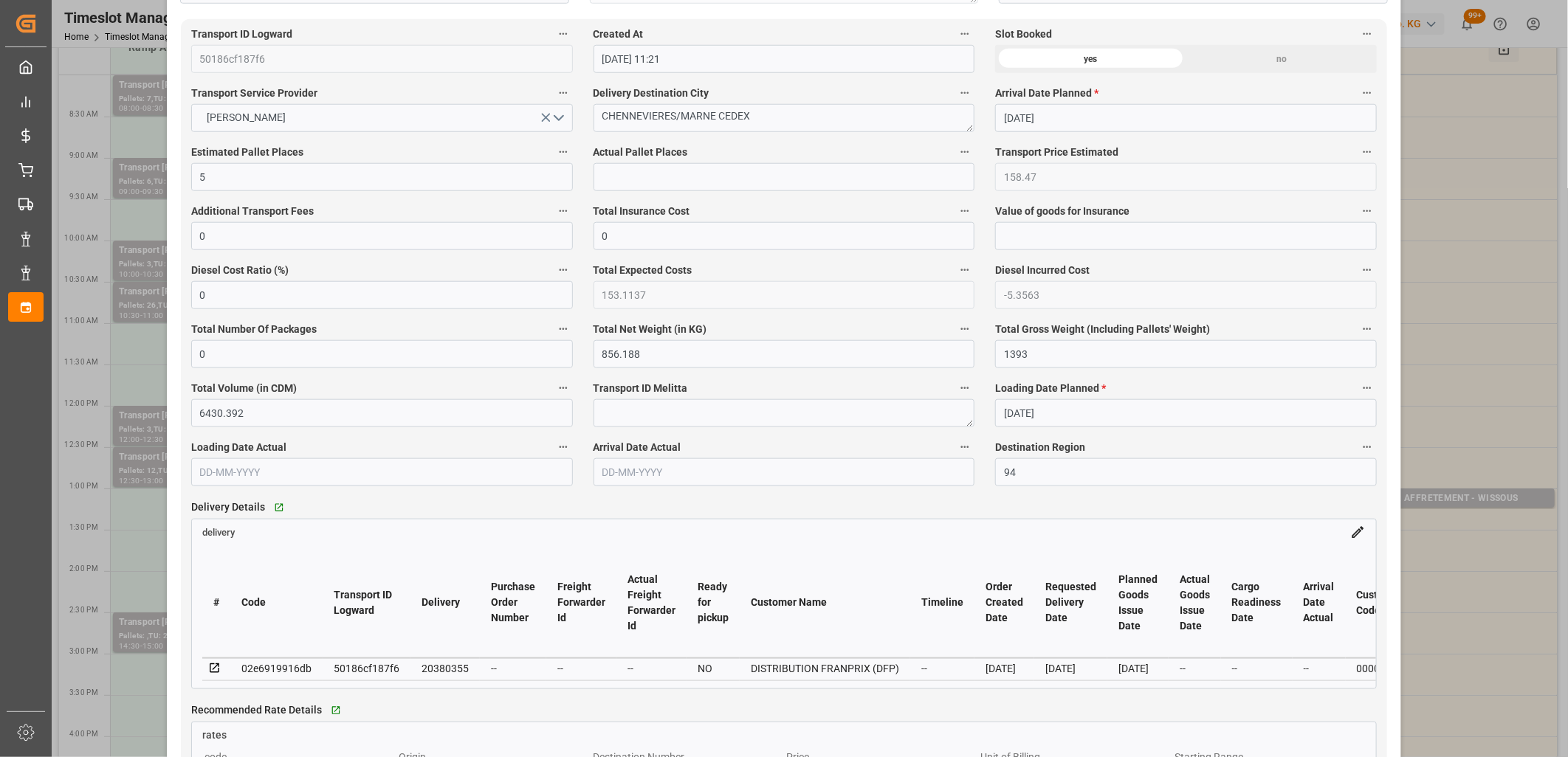
scroll to position [984, 0]
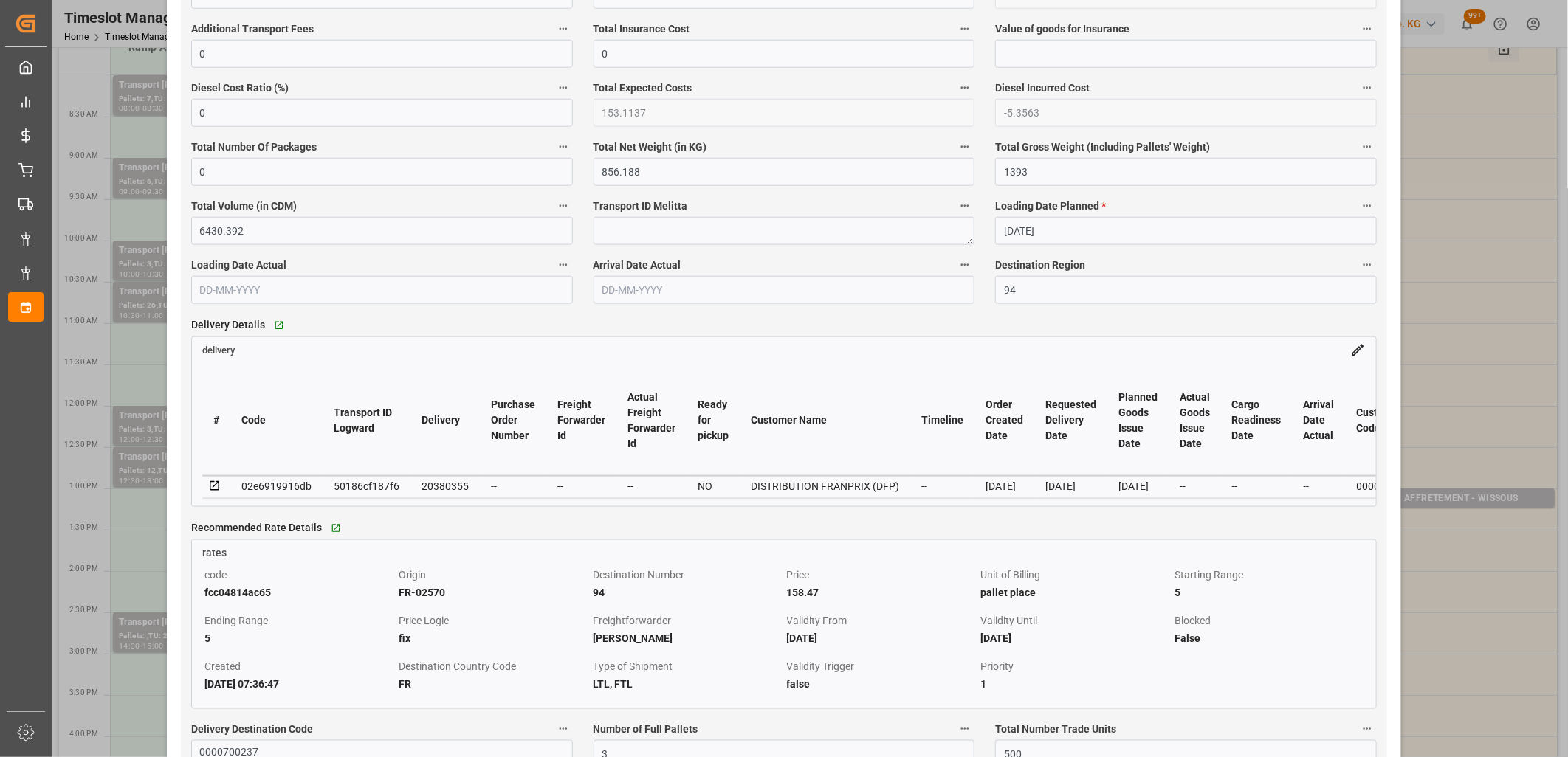
click at [212, 488] on icon at bounding box center [214, 486] width 13 height 13
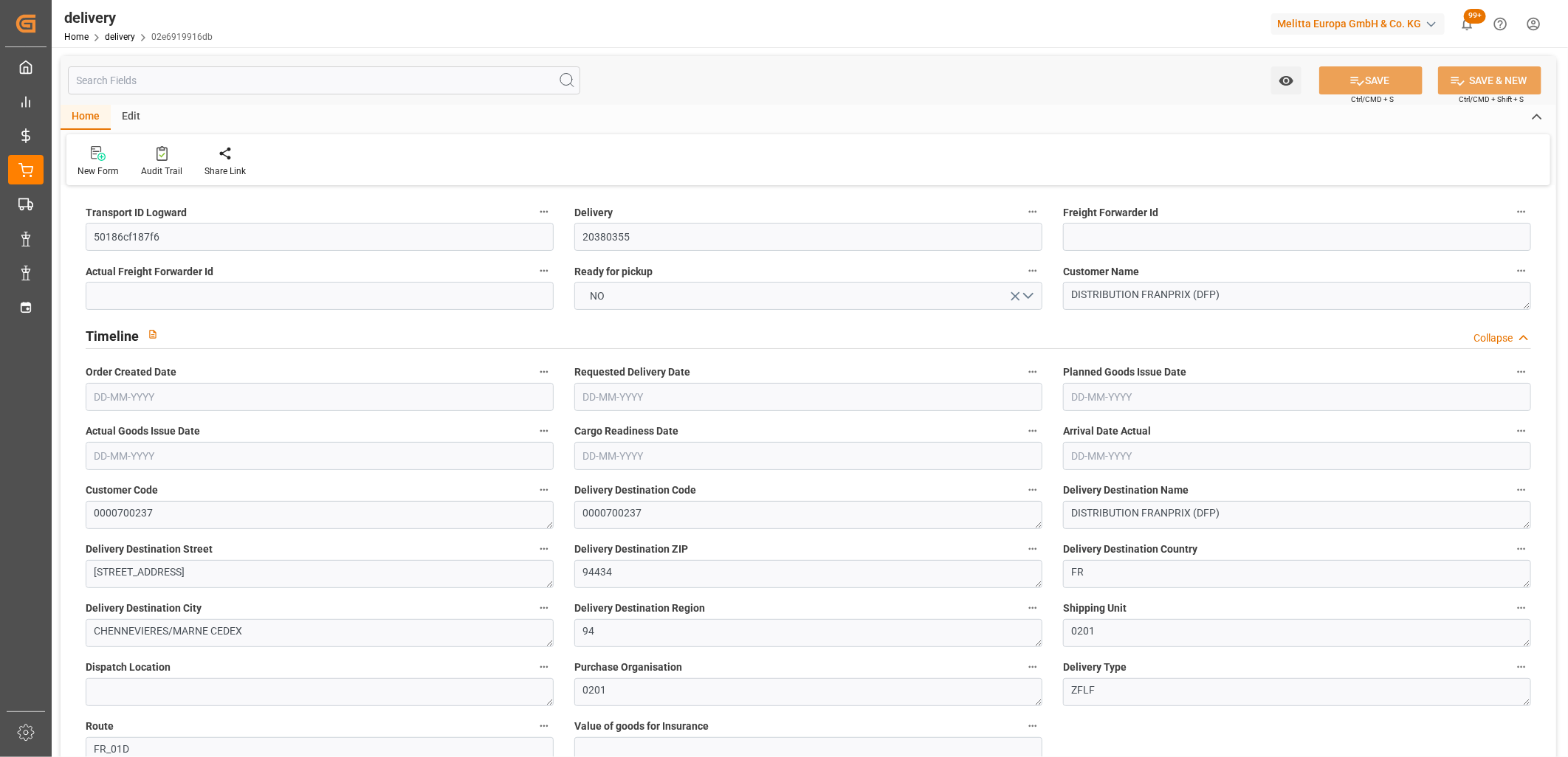
type input "856.188"
type input "1393"
type input "6430.392"
type input "500"
type input "10"
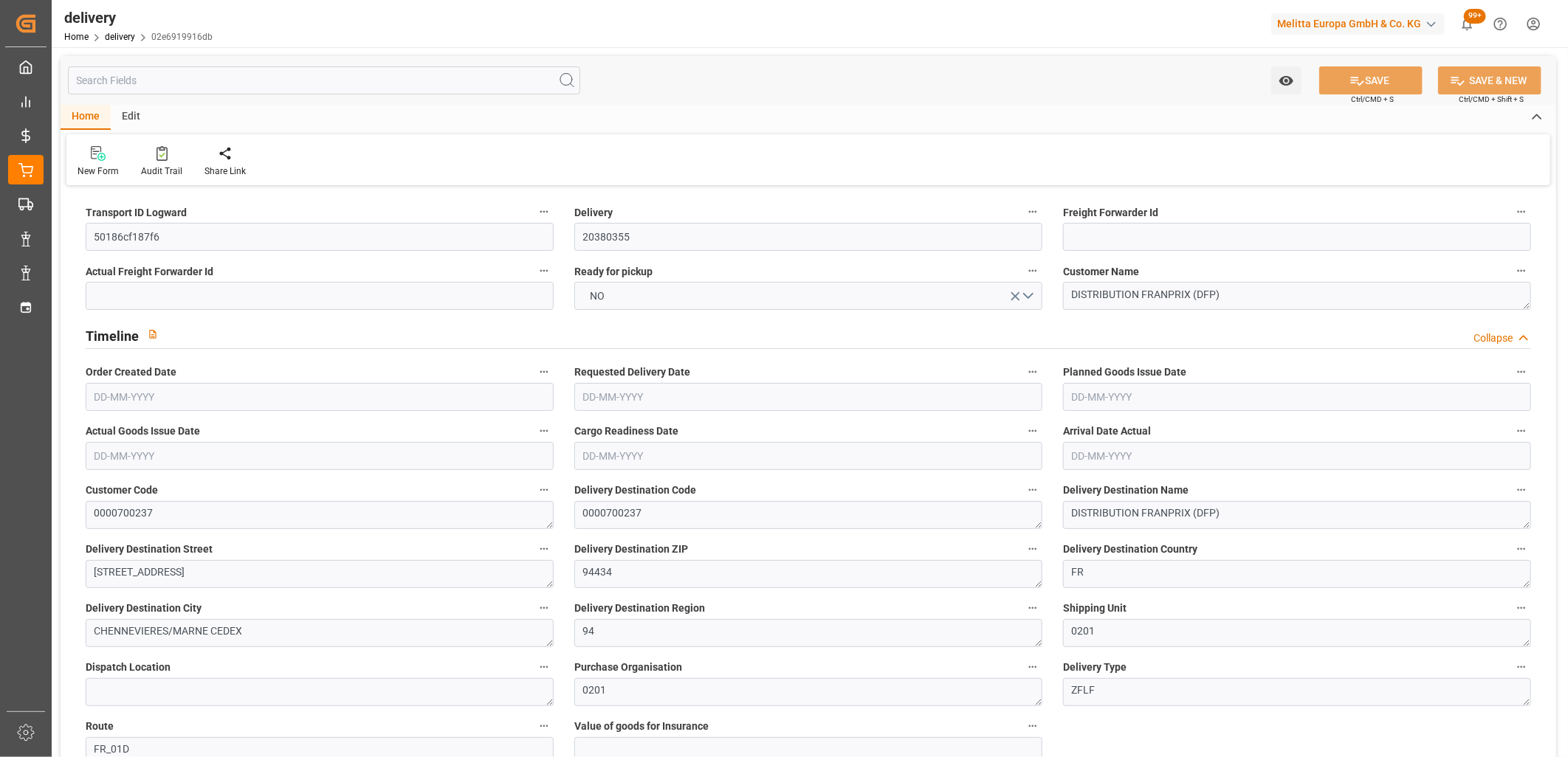
type input "3"
type input "5"
type input "0"
type input "-5.3563"
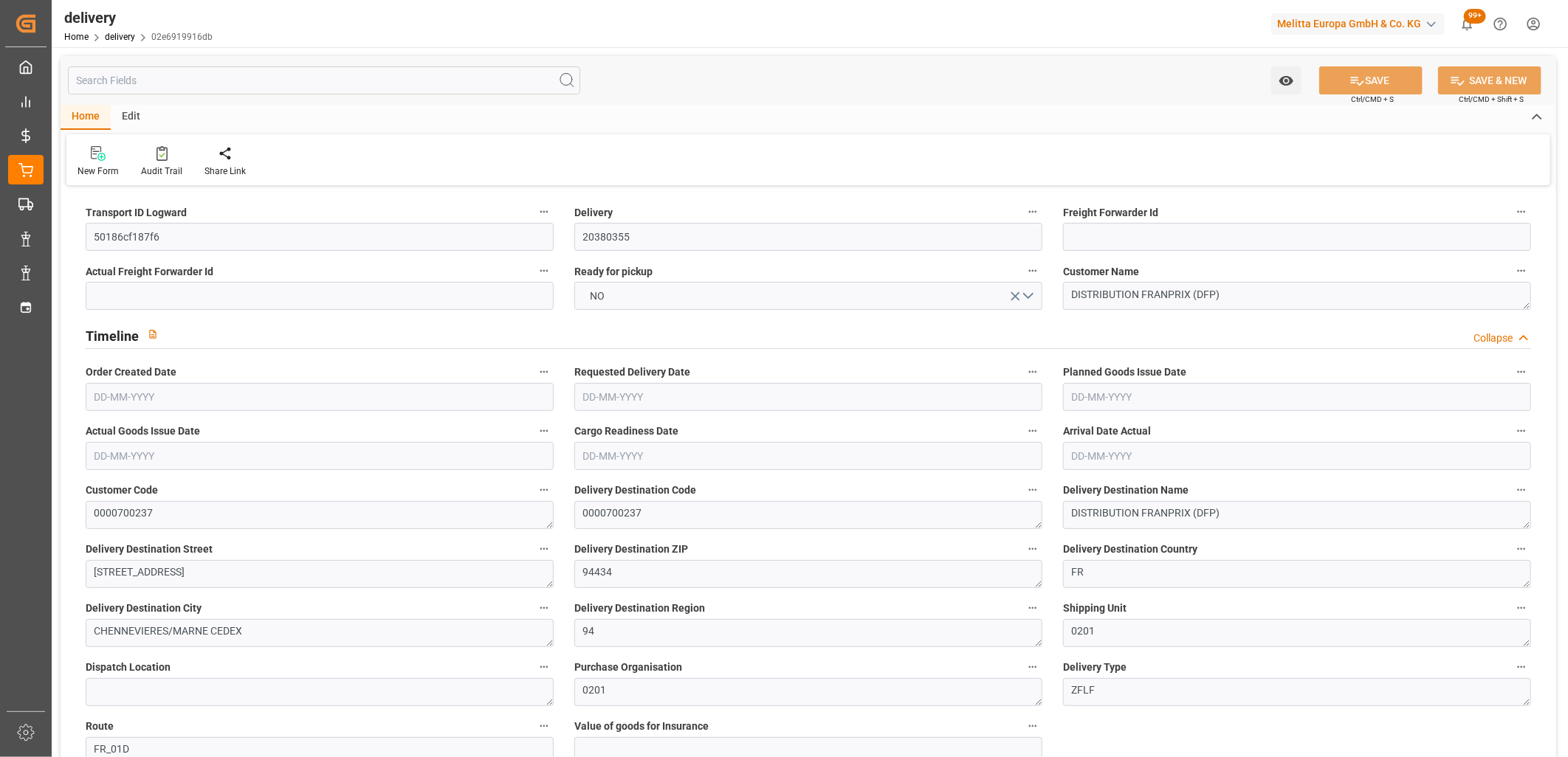
type input "158.47"
type input "153.1137"
type input "7.35"
type input "180"
type input "1.5"
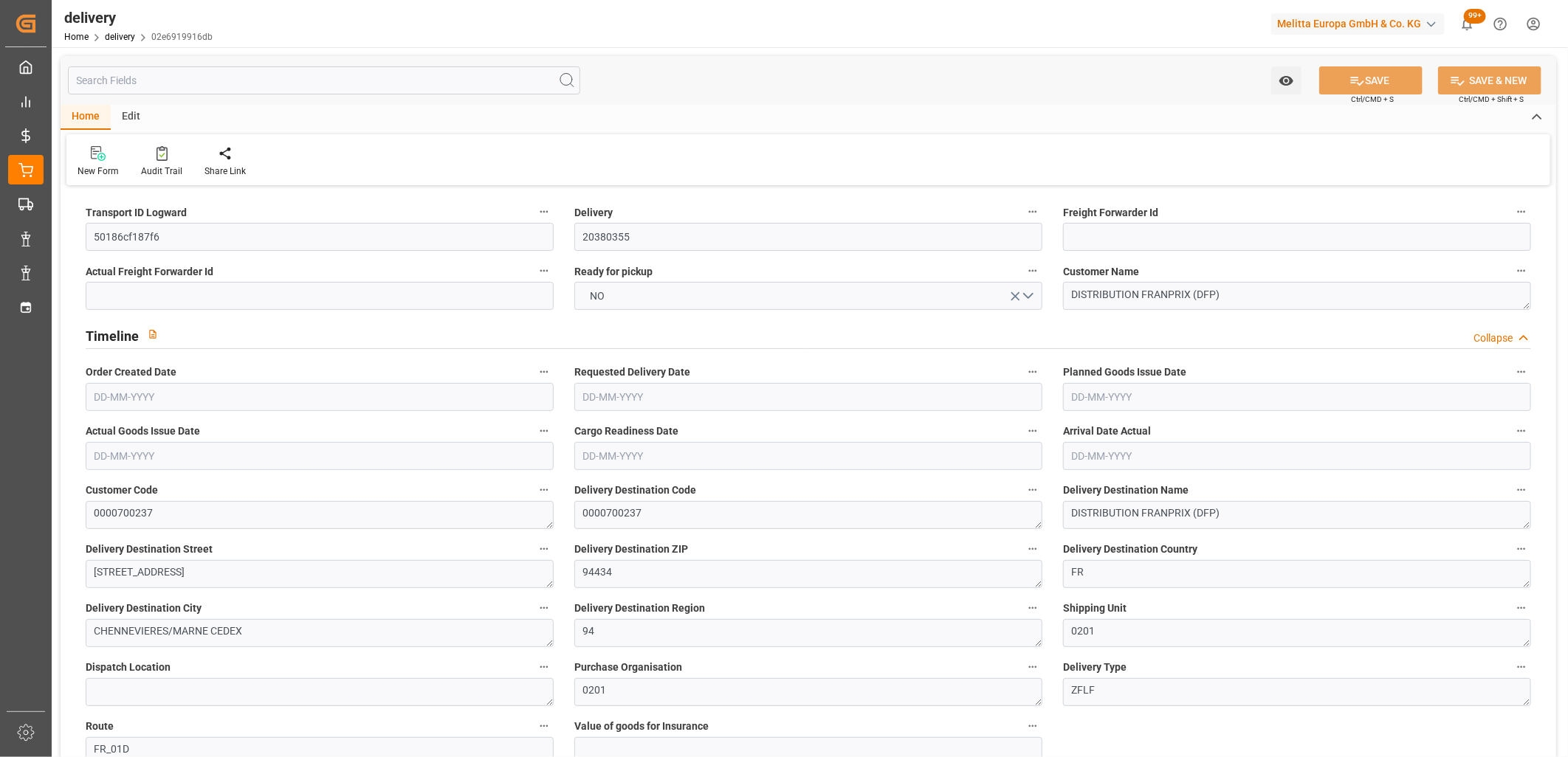
type input "1.3"
type input "0"
type input "15"
type input "1112.256"
type input "101"
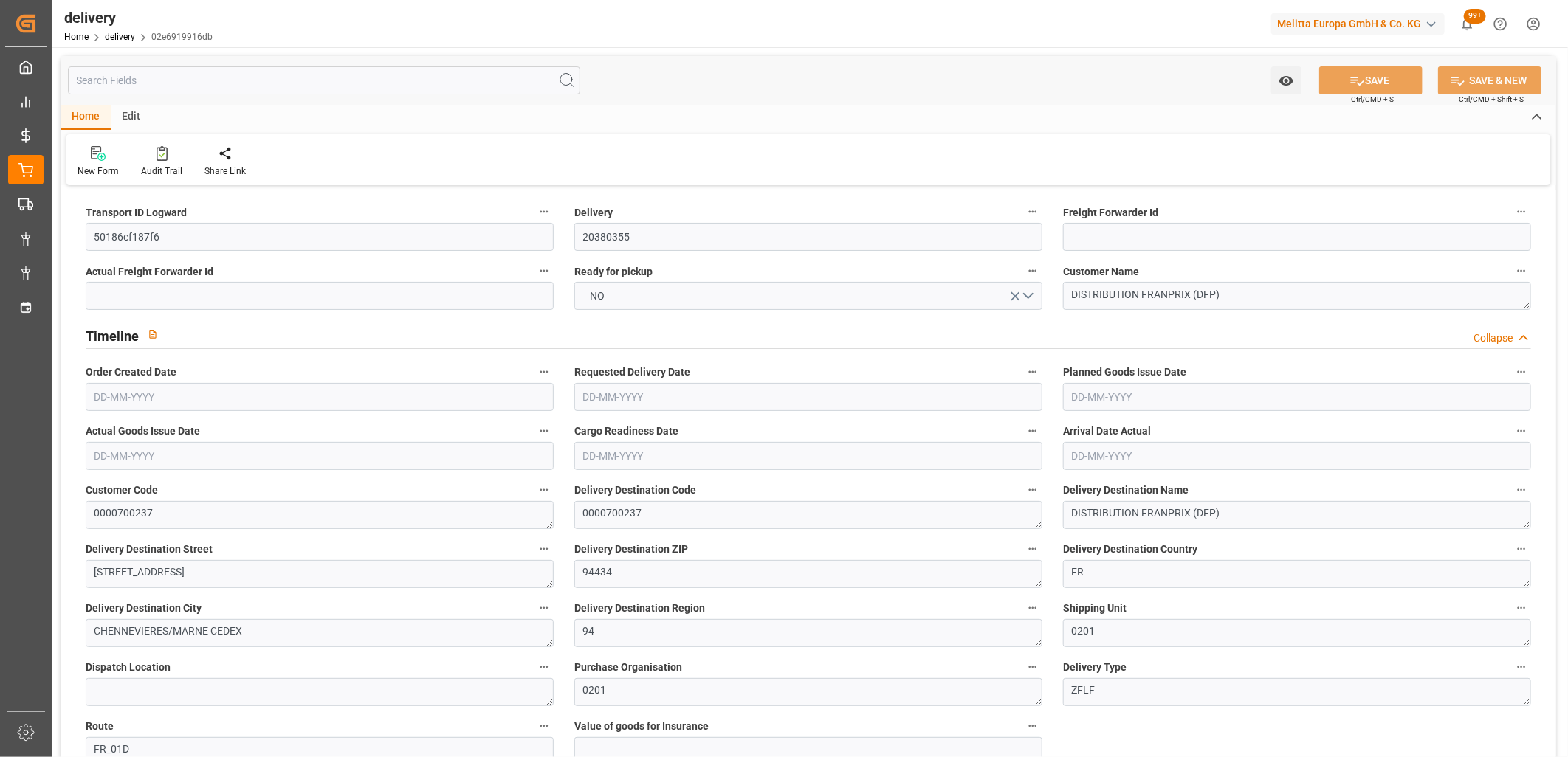
type input "815.1624"
type input "0.0523"
type input "0"
type input "[DATE]"
type input "17-10-2025"
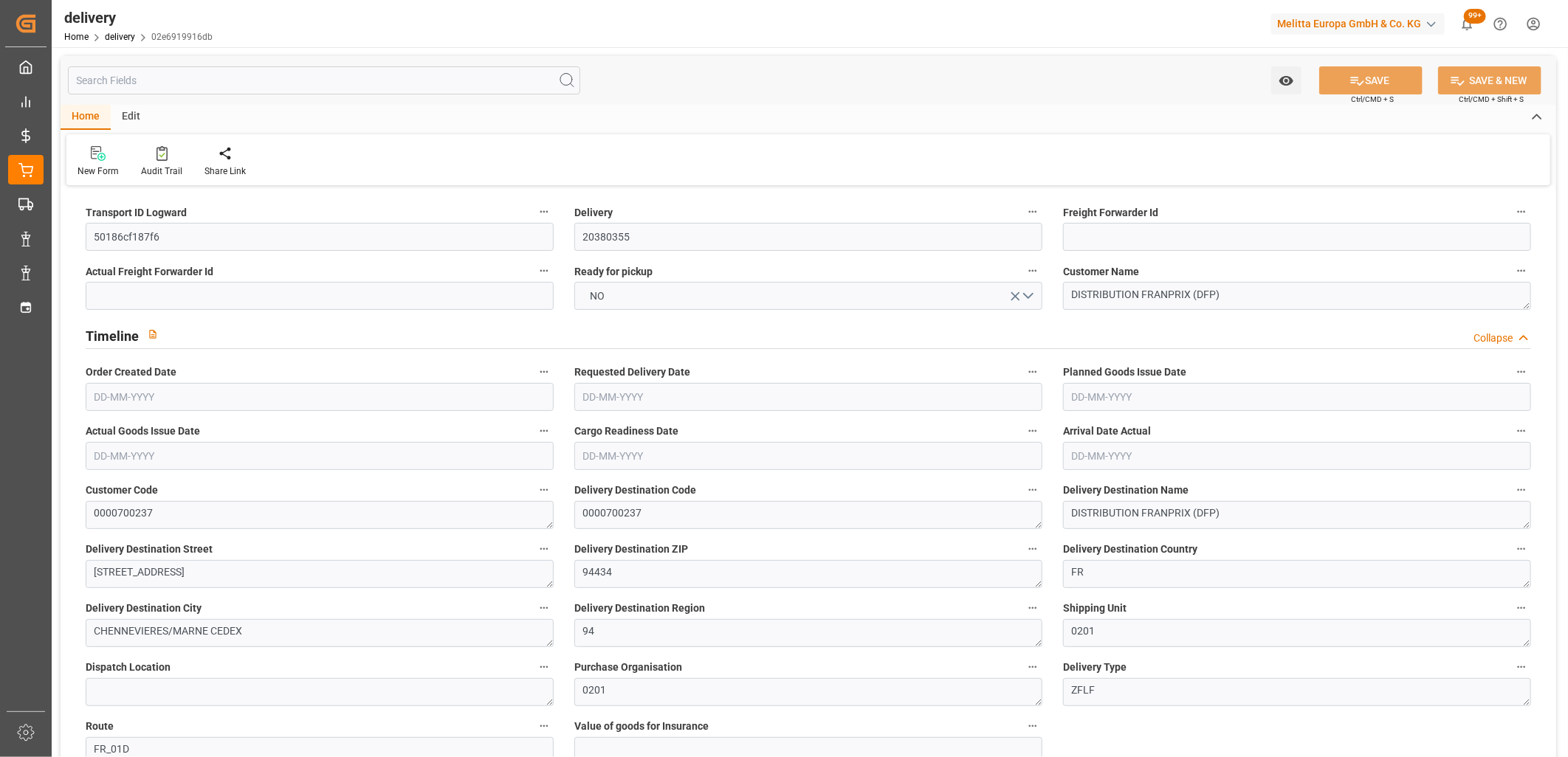
type input "16-10-2025"
type input "13-10-2025 11:01"
drag, startPoint x: 186, startPoint y: 238, endPoint x: 57, endPoint y: 231, distance: 129.2
paste input "98238d23485e"
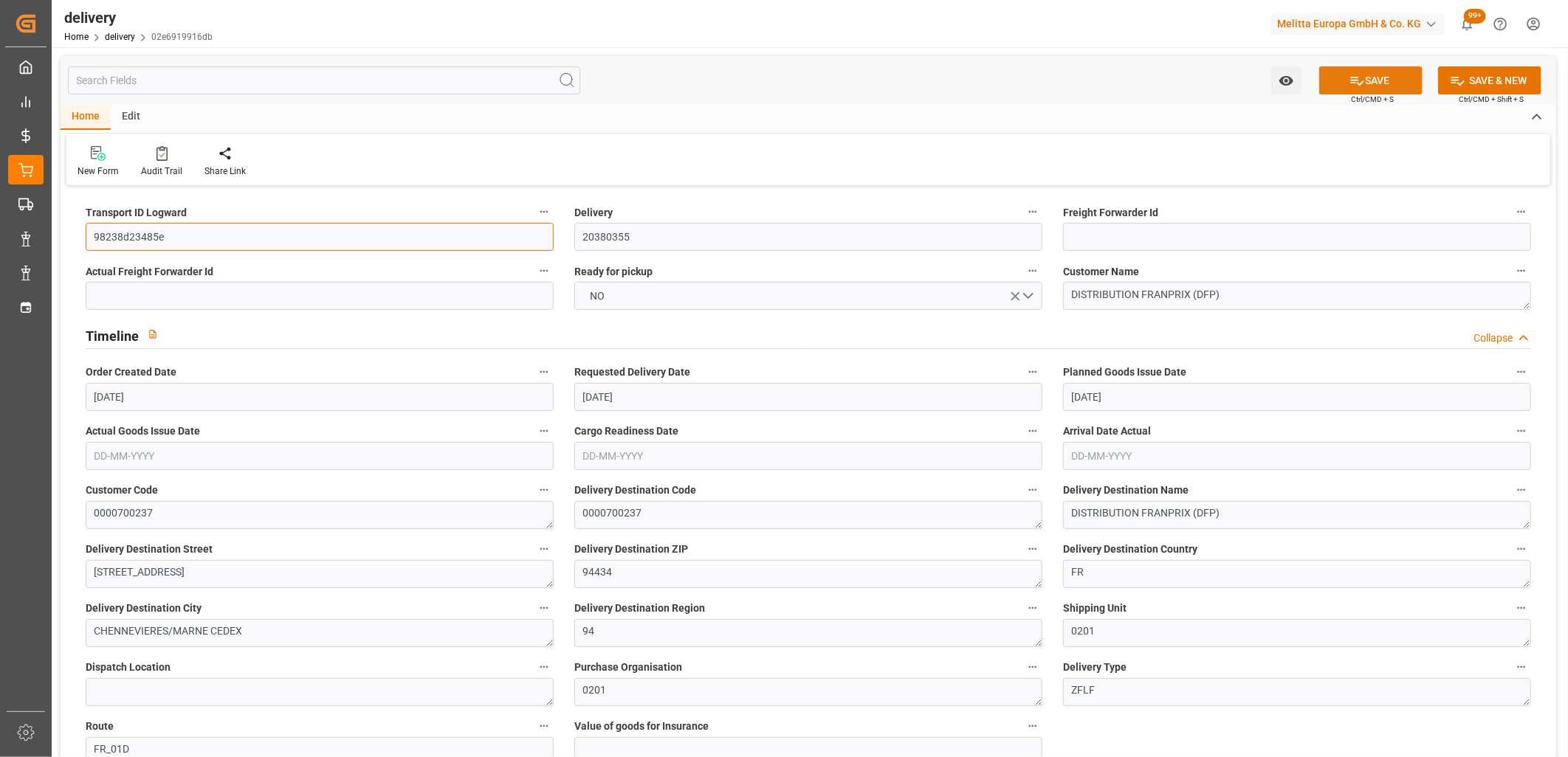
type input "98238d23485e"
click at [1355, 85] on icon at bounding box center [1357, 81] width 16 height 16
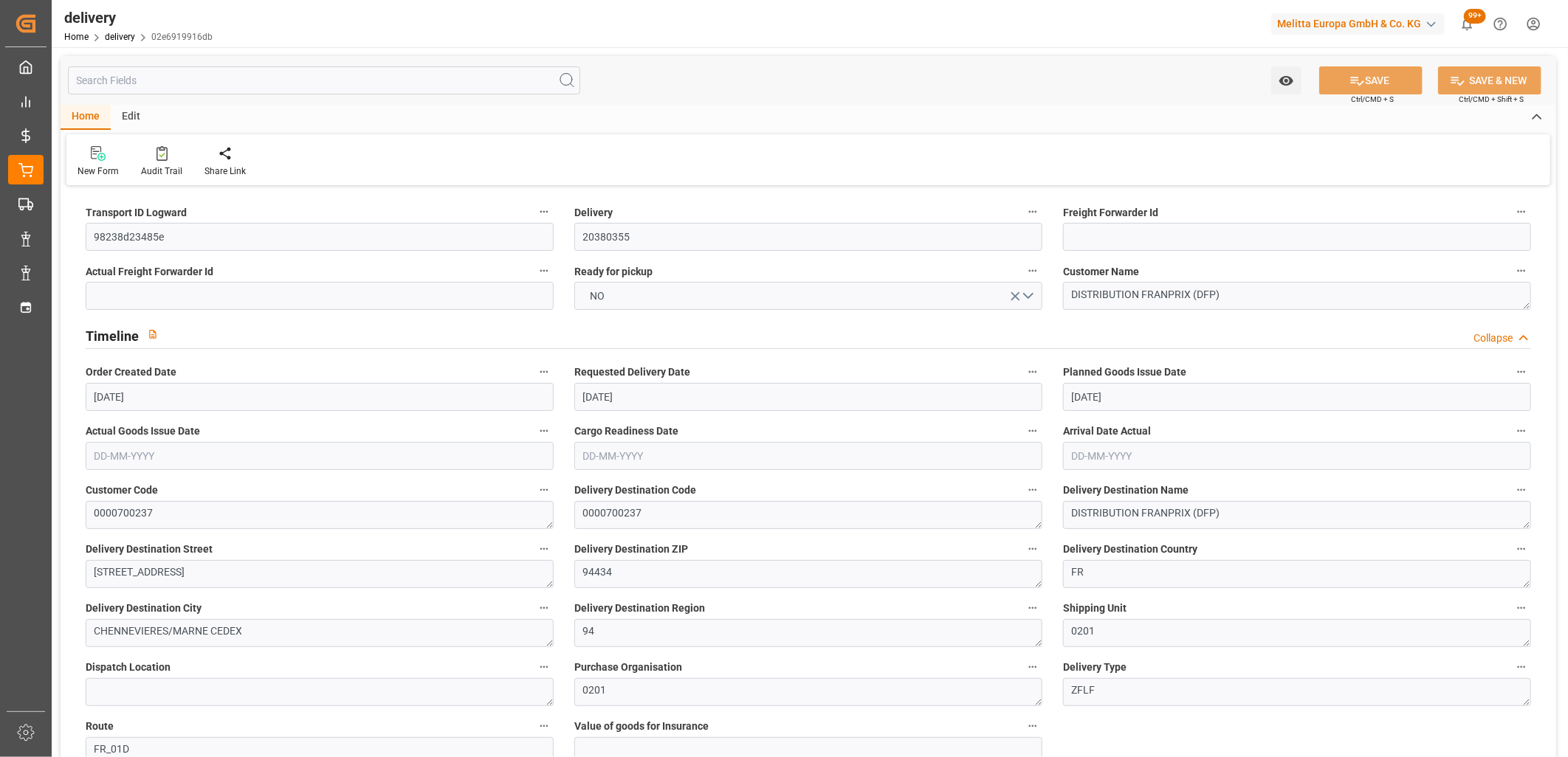
type textarea "98238d23485e ~ Pallet(s) ~ 2025-10-13 00:00:00 ~ FR_01D ~ 2025-10-17 00:00:00~0…"
type input "-3.1959"
type input "94.5528"
type input "91.3569"
type input "770.5058"
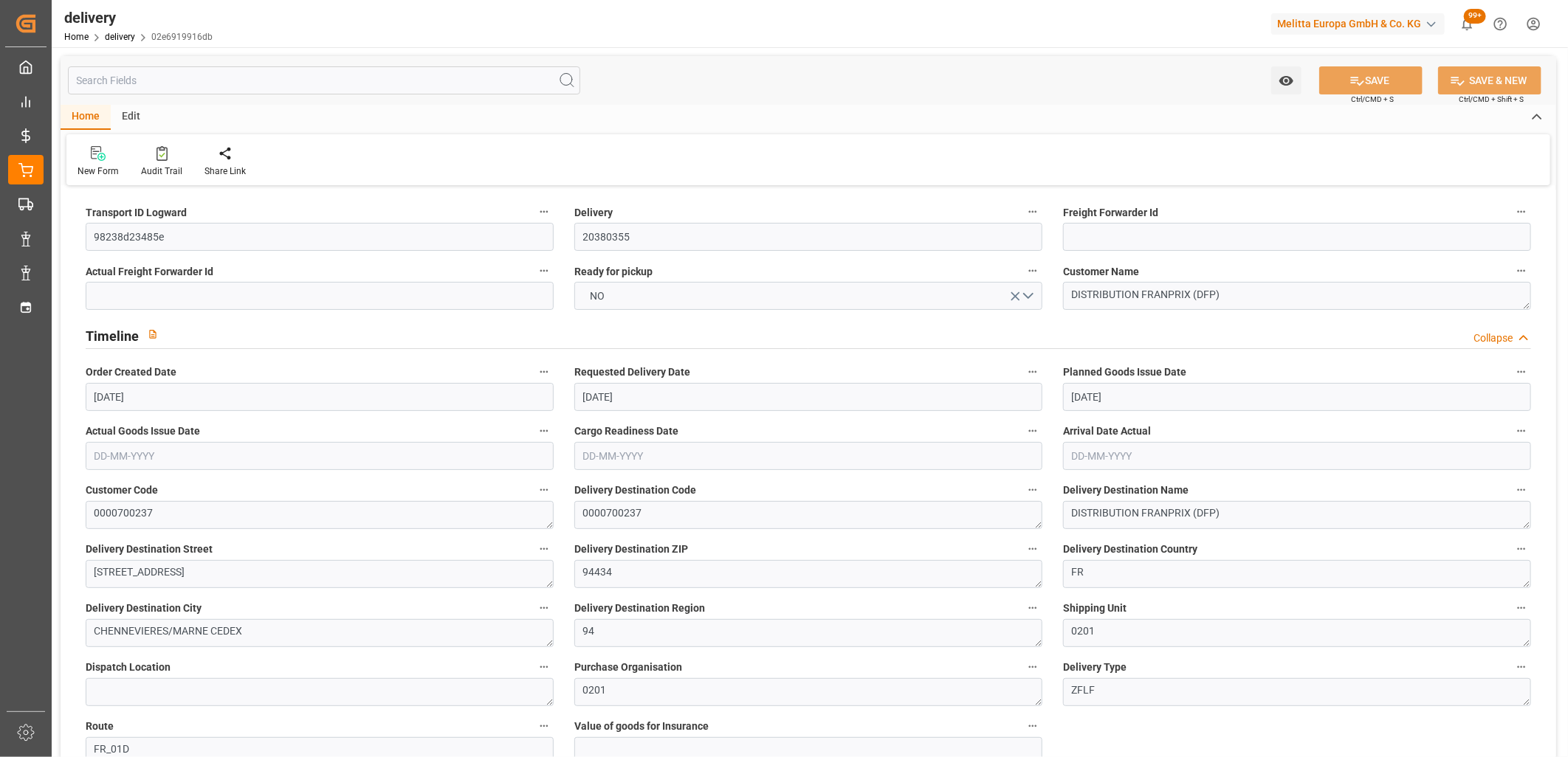
type input "0.0494"
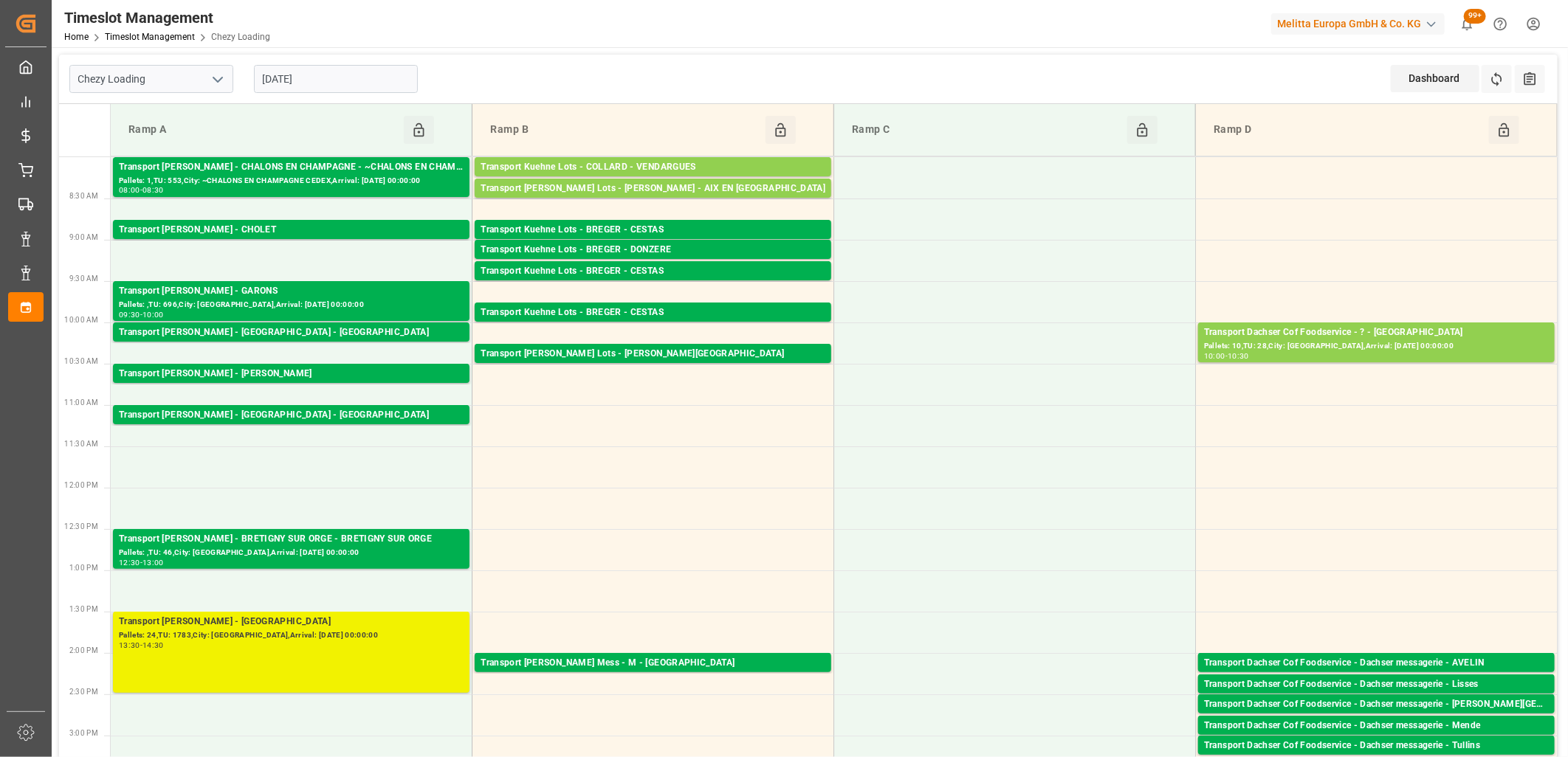
click at [312, 681] on div "Transport [PERSON_NAME] - SAINT GILLES - SAINT GILLES Pallets: 24,TU: 1783,City…" at bounding box center [291, 652] width 345 height 75
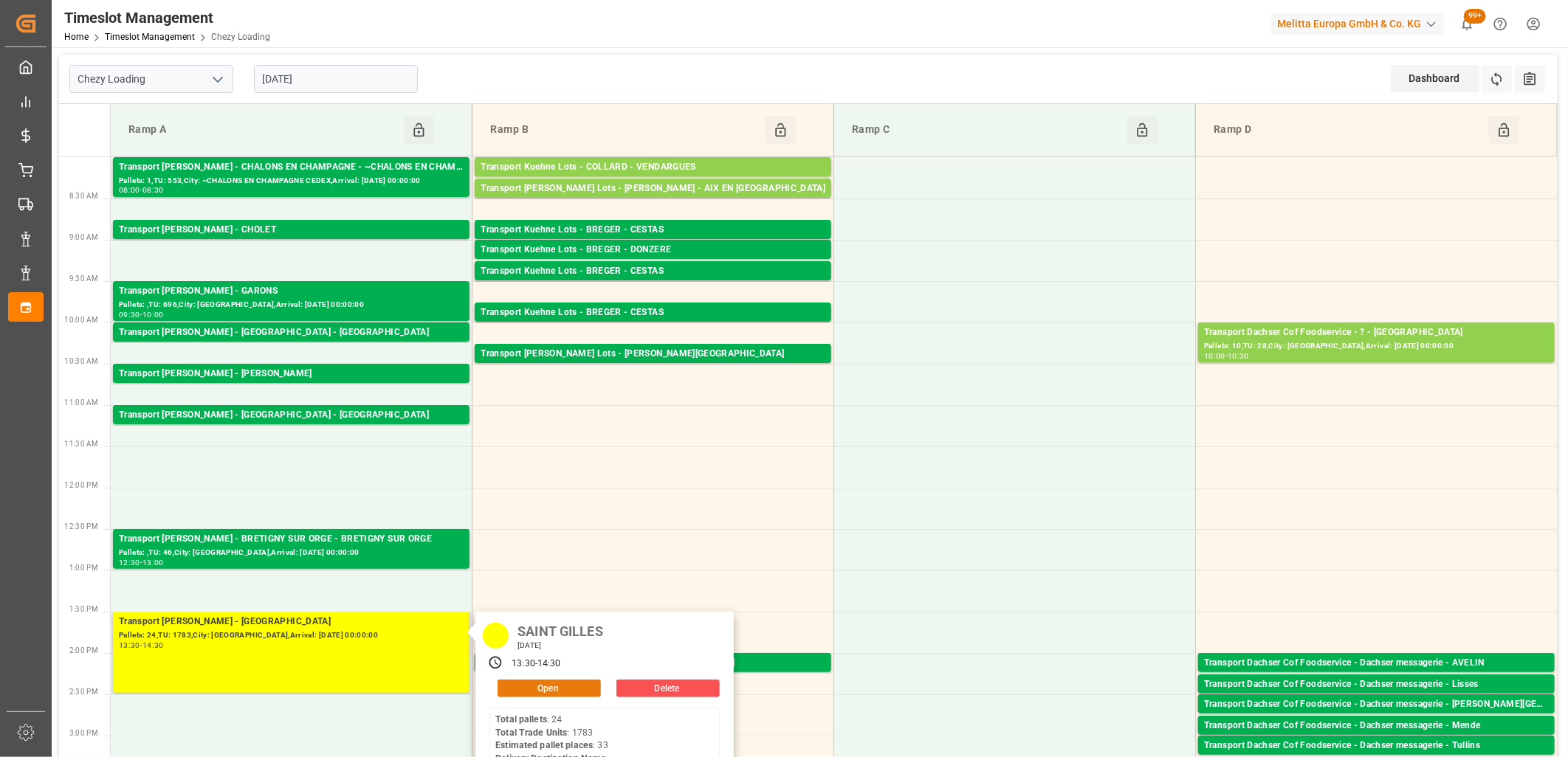
click at [537, 689] on button "Open" at bounding box center [549, 688] width 103 height 18
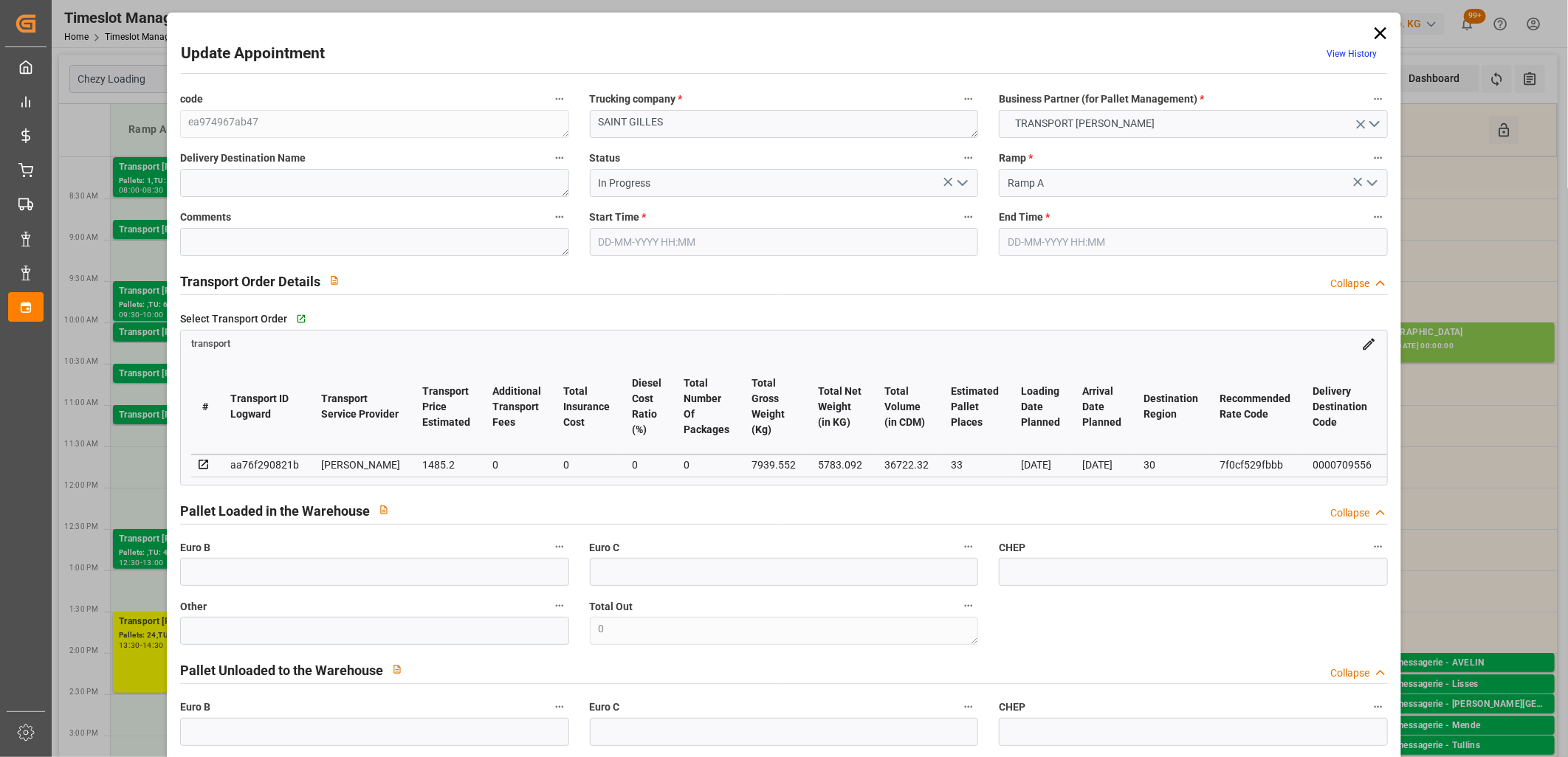
type input "[DATE] 13:30"
type input "[DATE] 14:30"
type input "[DATE] 07:51"
type input "[DATE] 07:19"
type input "[DATE]"
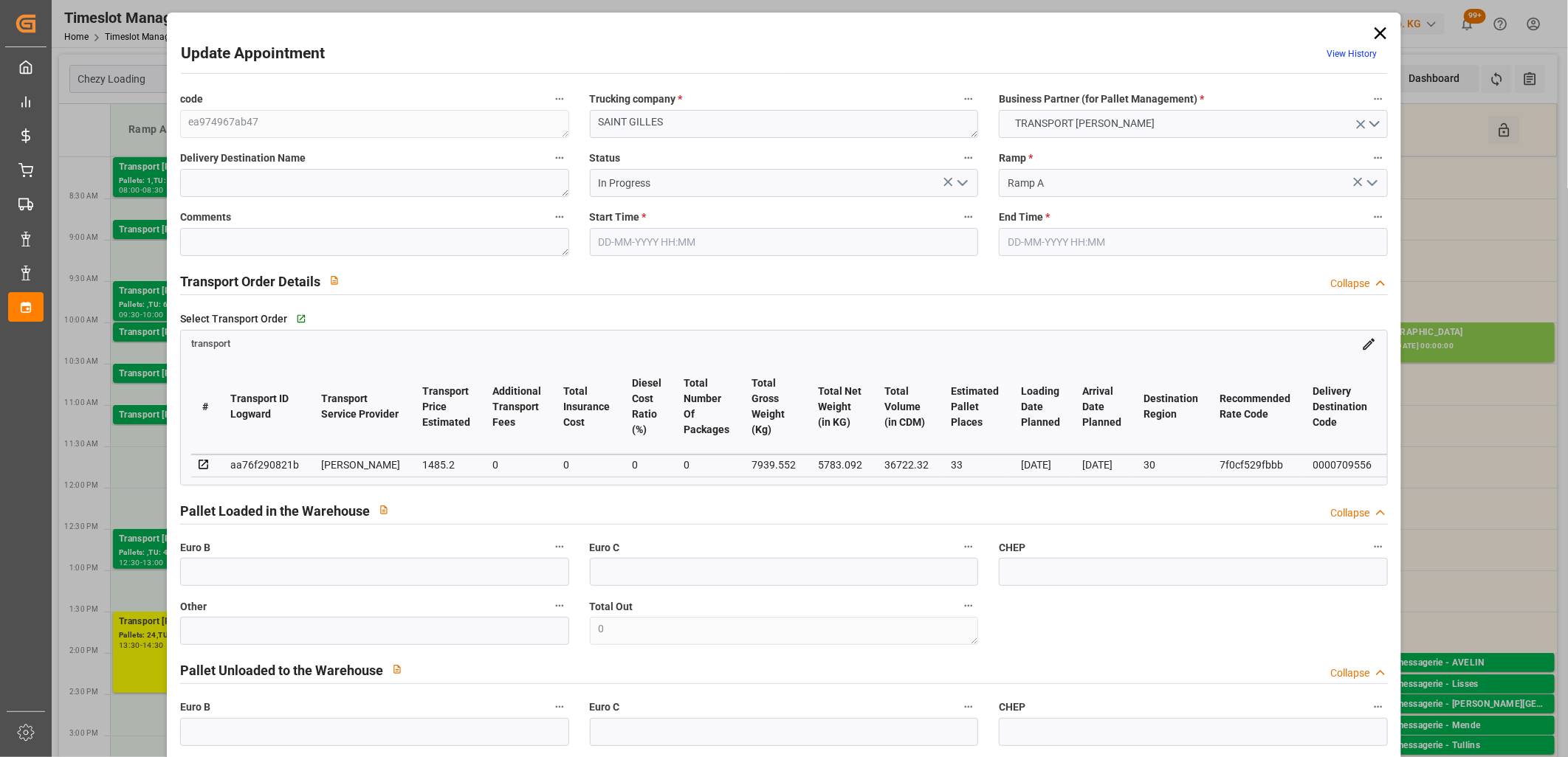
type input "[DATE]"
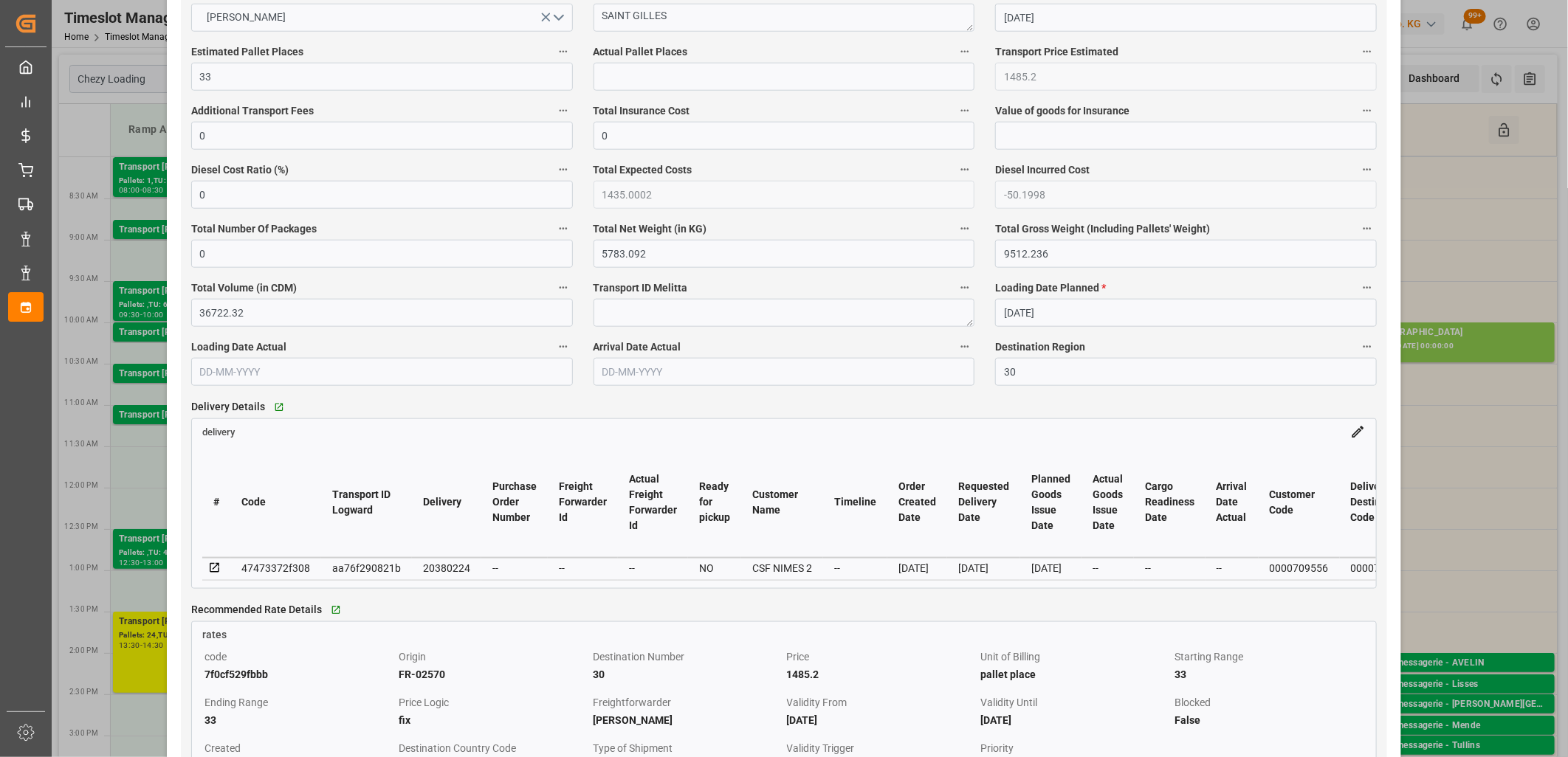
scroll to position [1148, 0]
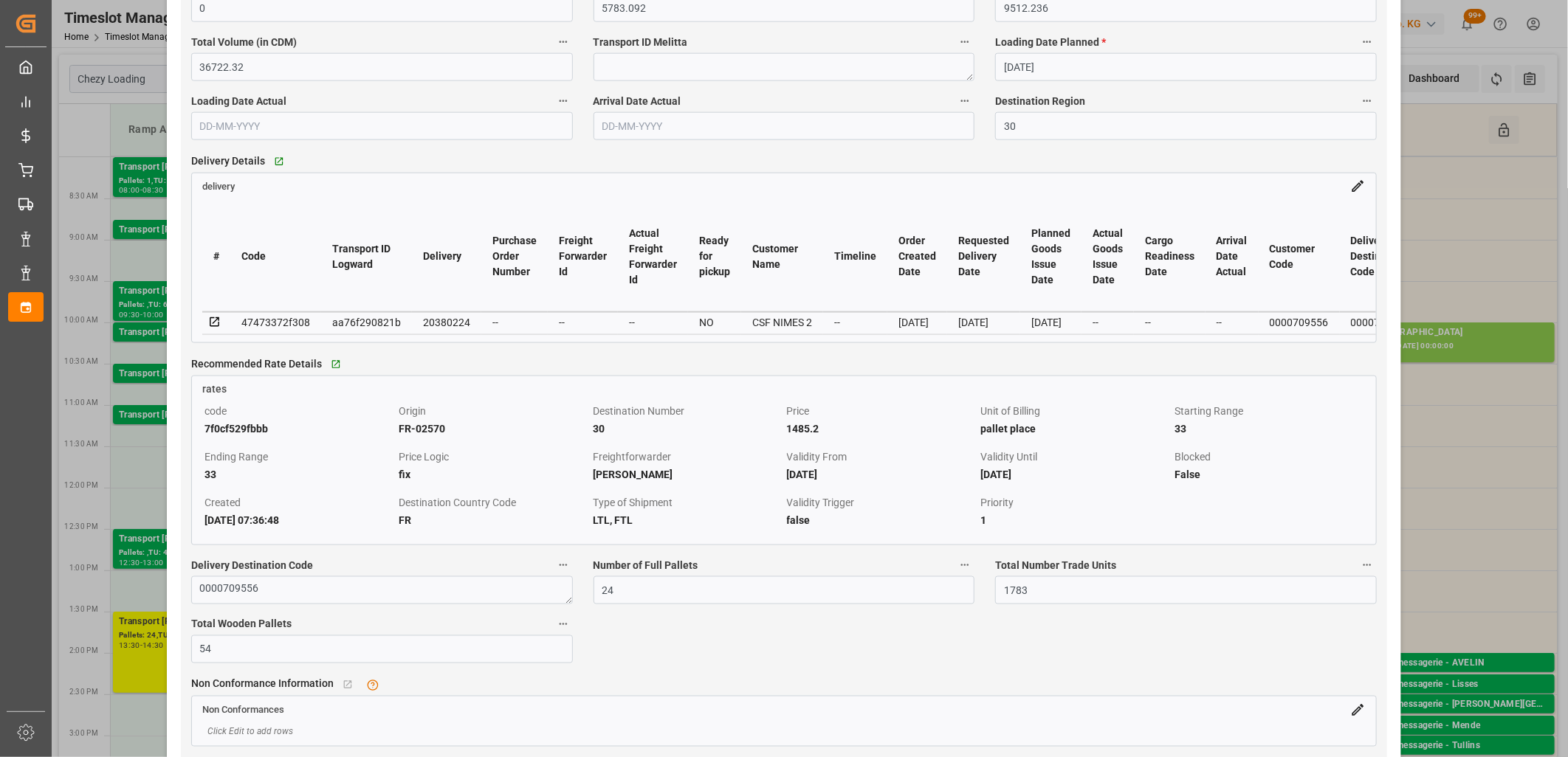
click at [449, 325] on div "20380224" at bounding box center [447, 322] width 47 height 18
copy div "20380224"
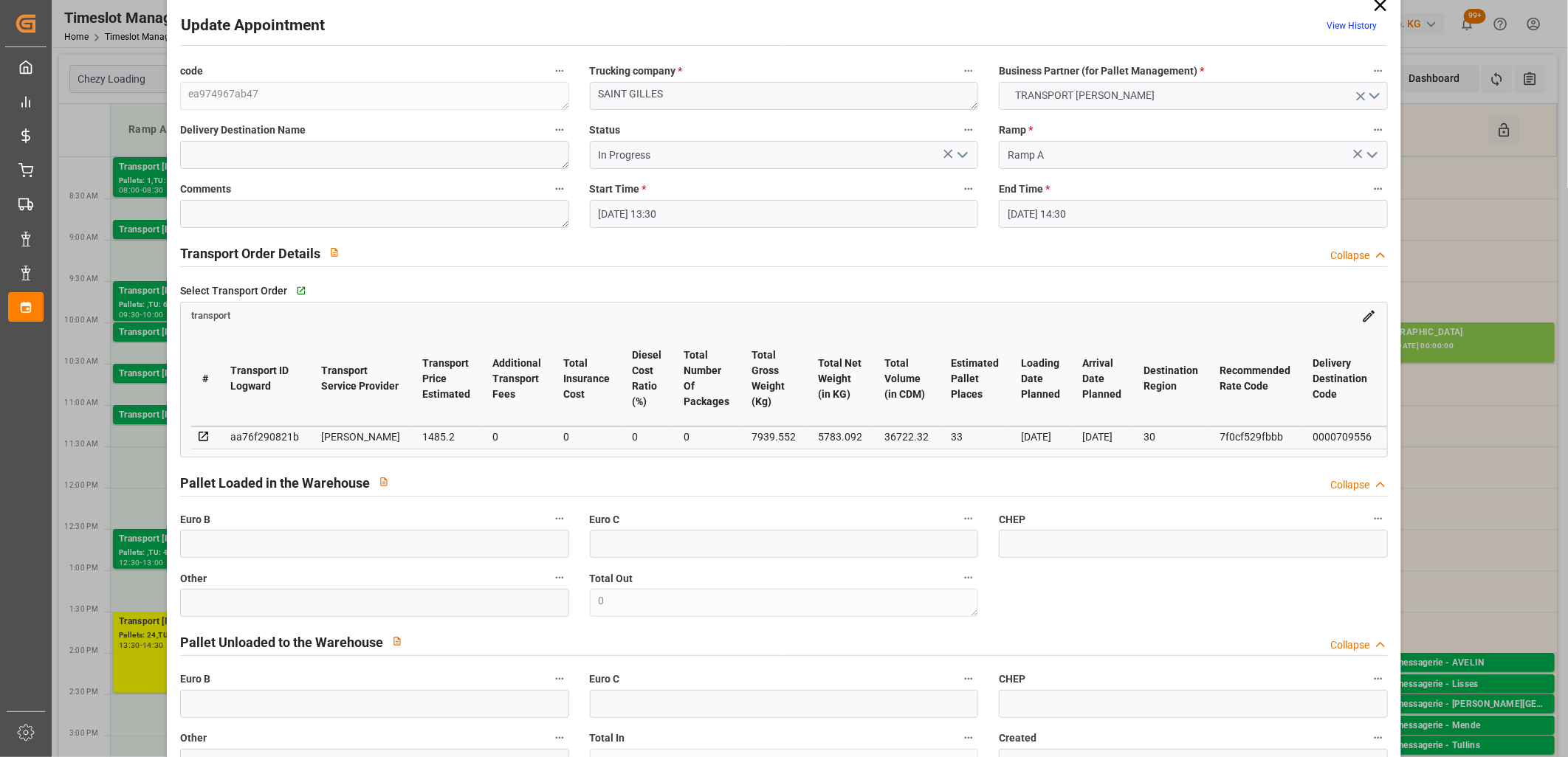
scroll to position [0, 0]
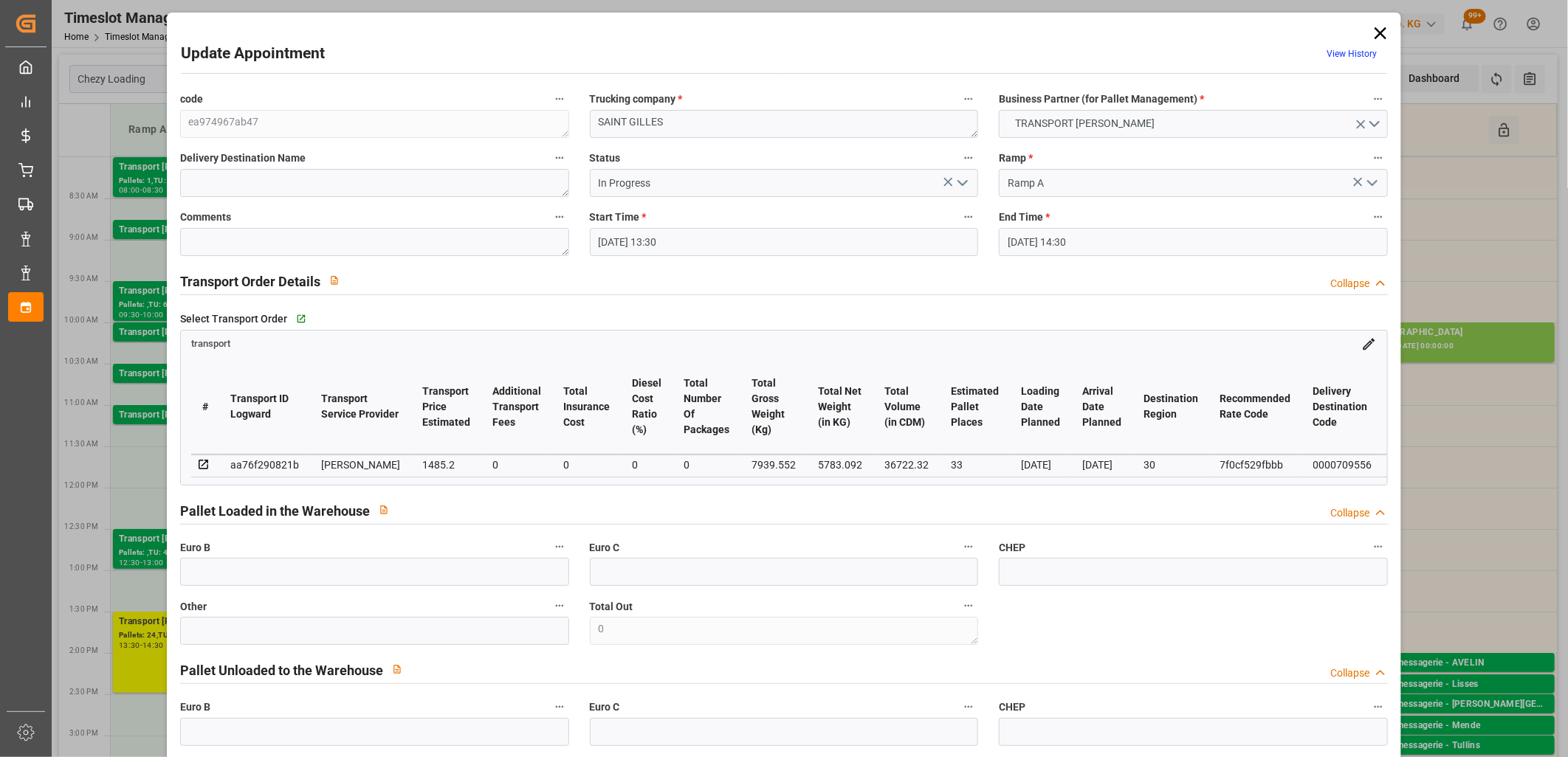
drag, startPoint x: 1376, startPoint y: 27, endPoint x: 1361, endPoint y: 44, distance: 22.7
click at [1375, 32] on icon at bounding box center [1380, 33] width 21 height 21
